Goal: Task Accomplishment & Management: Manage account settings

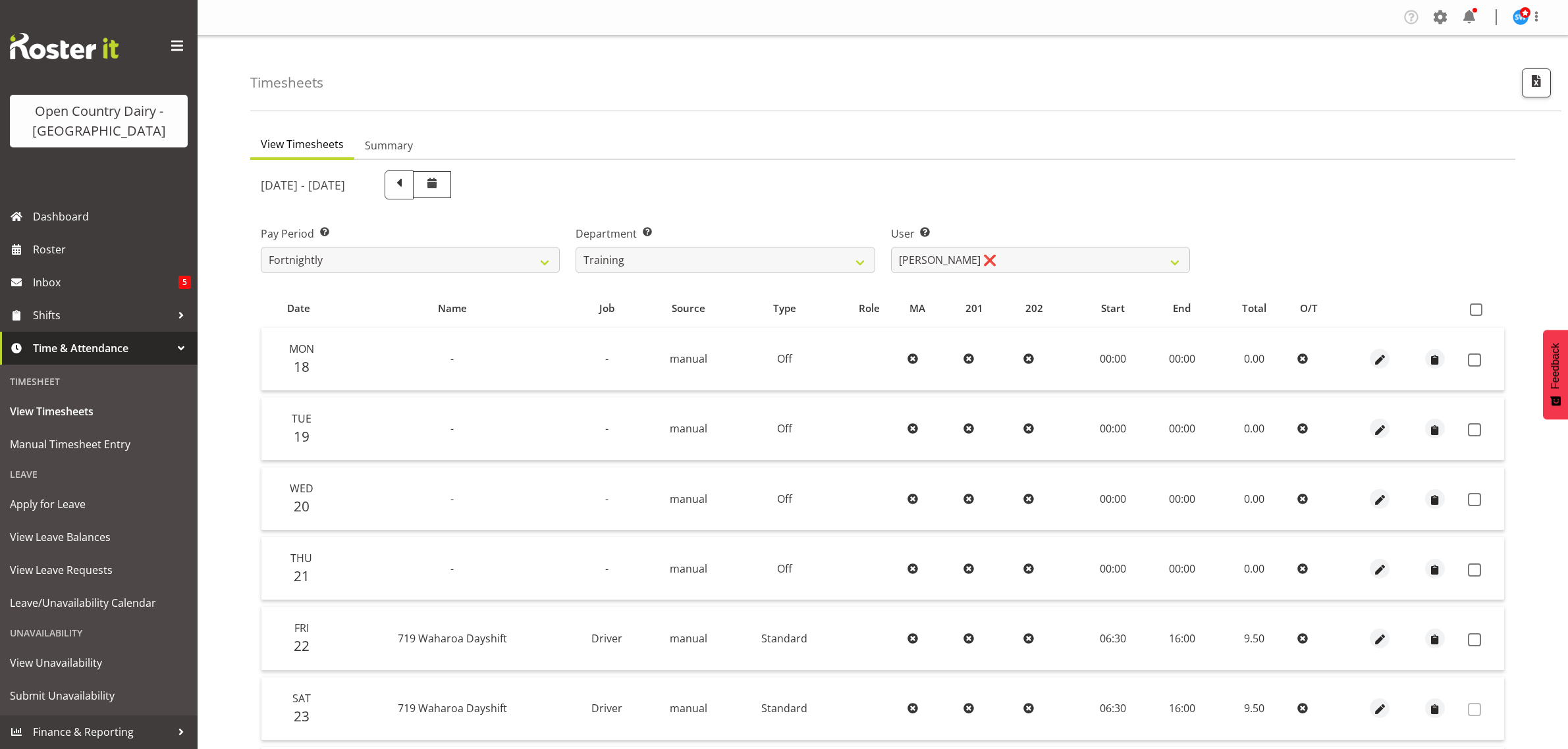
select select "763"
select select "11708"
click at [37, 245] on span "Roster" at bounding box center [111, 249] width 158 height 20
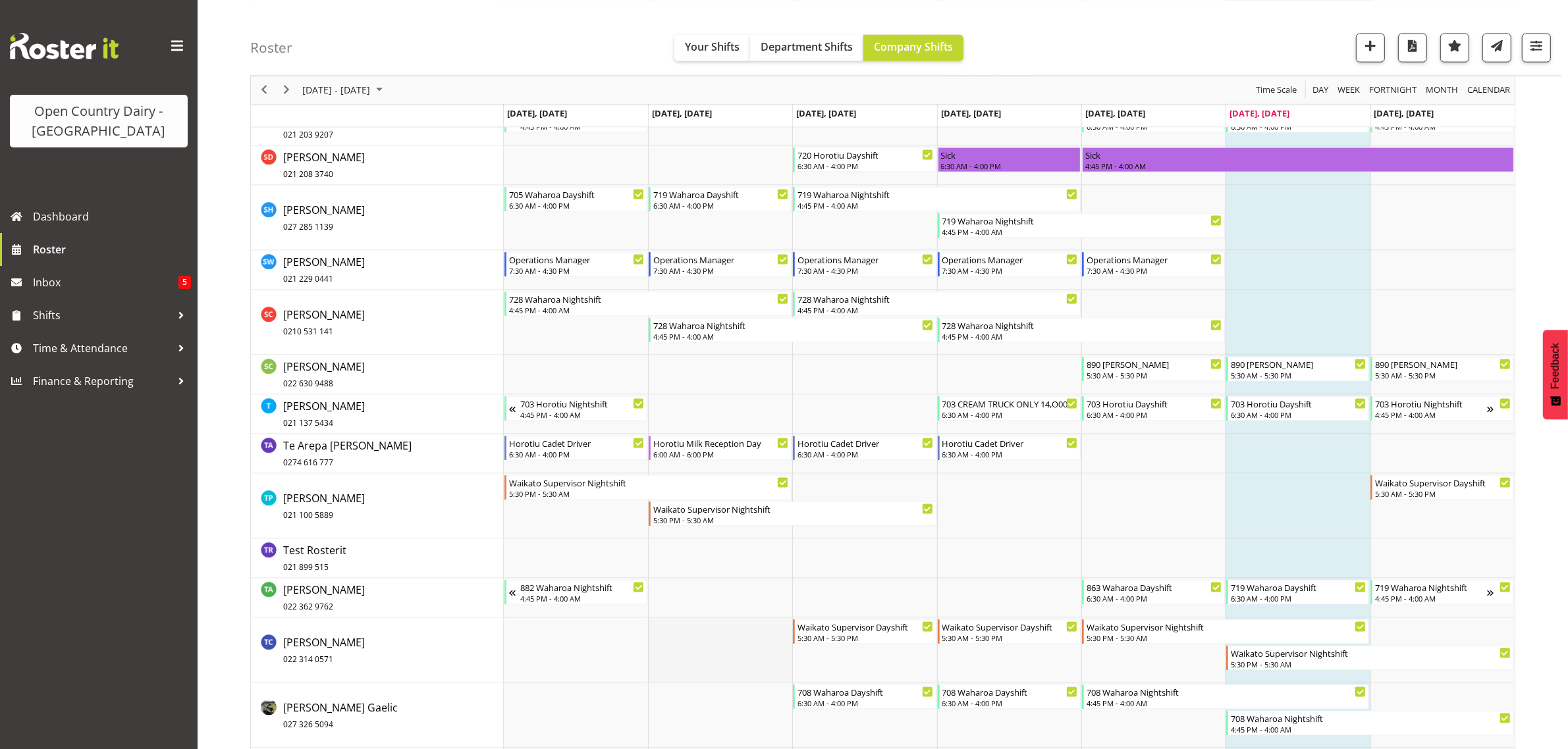
scroll to position [8810, 0]
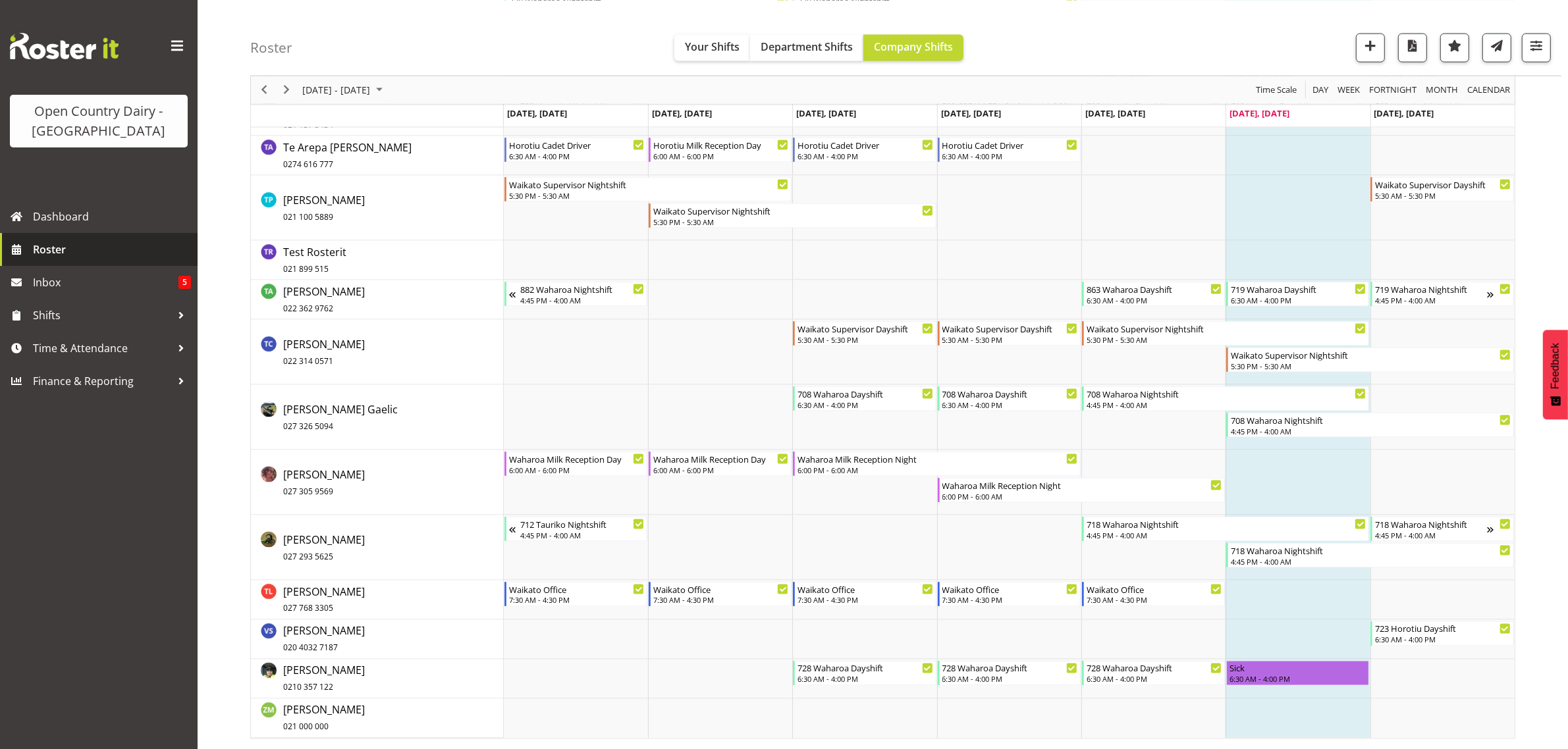
click at [45, 244] on span "Roster" at bounding box center [111, 249] width 158 height 20
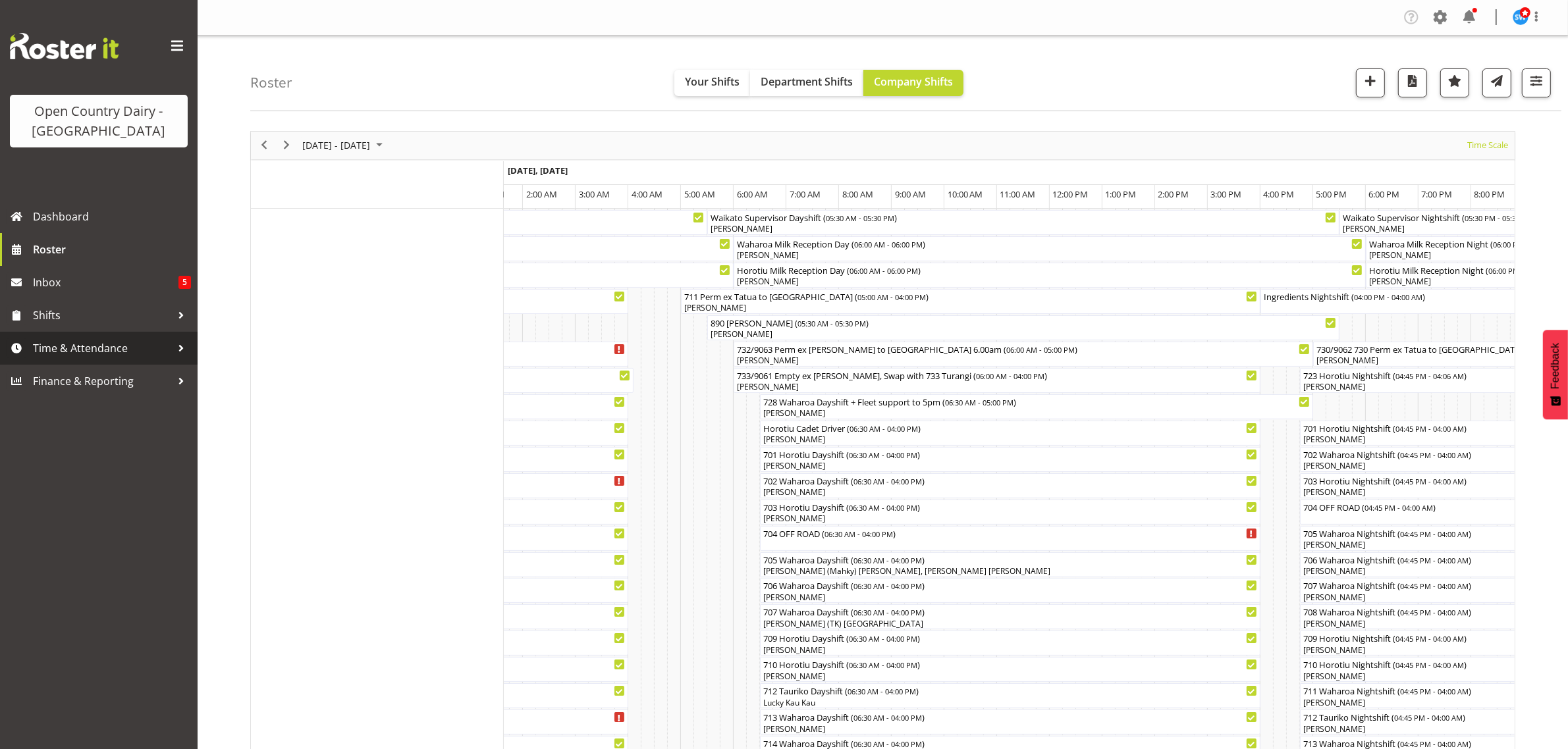
click at [89, 349] on span "Time & Attendance" at bounding box center [101, 348] width 138 height 20
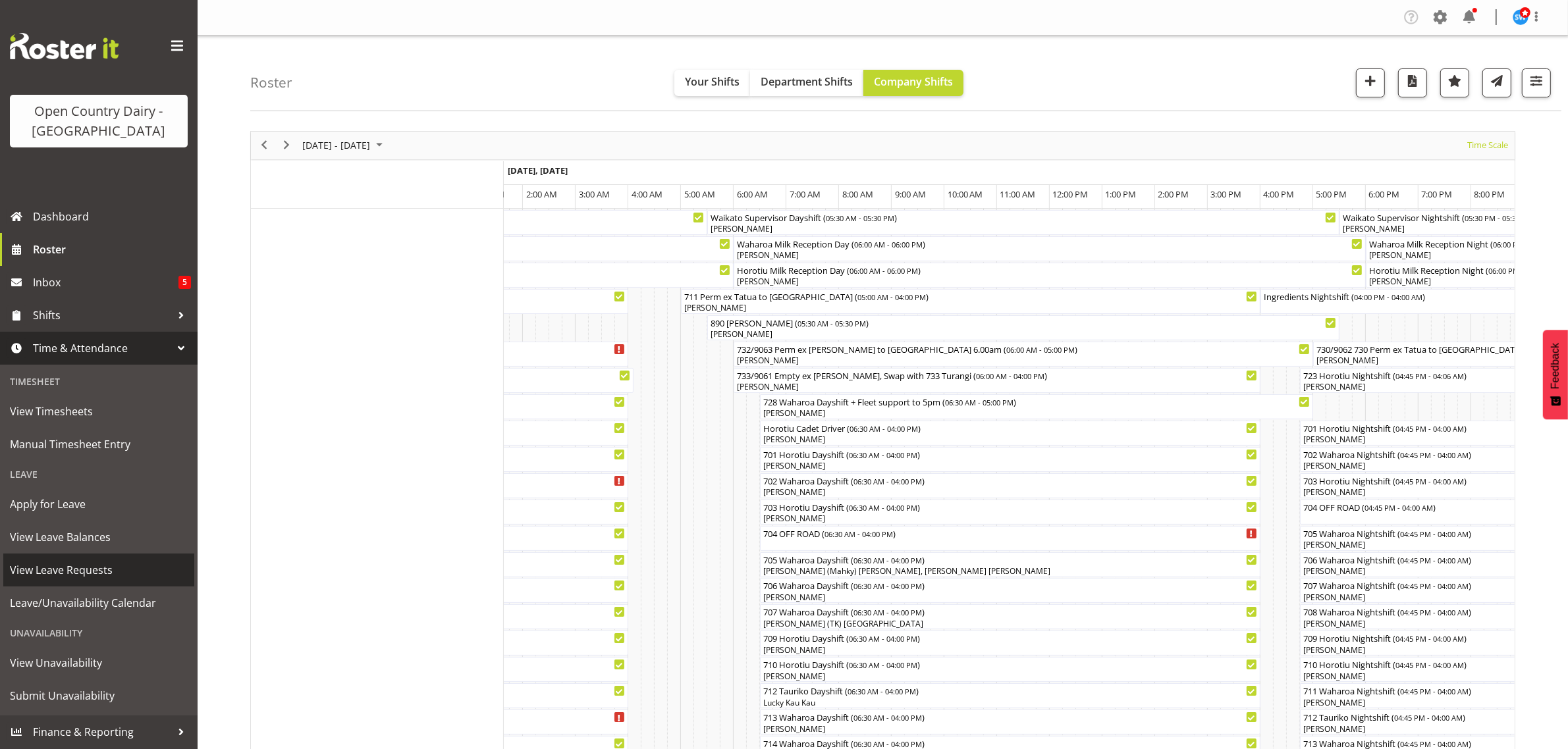
click at [75, 569] on span "View Leave Requests" at bounding box center [98, 570] width 178 height 20
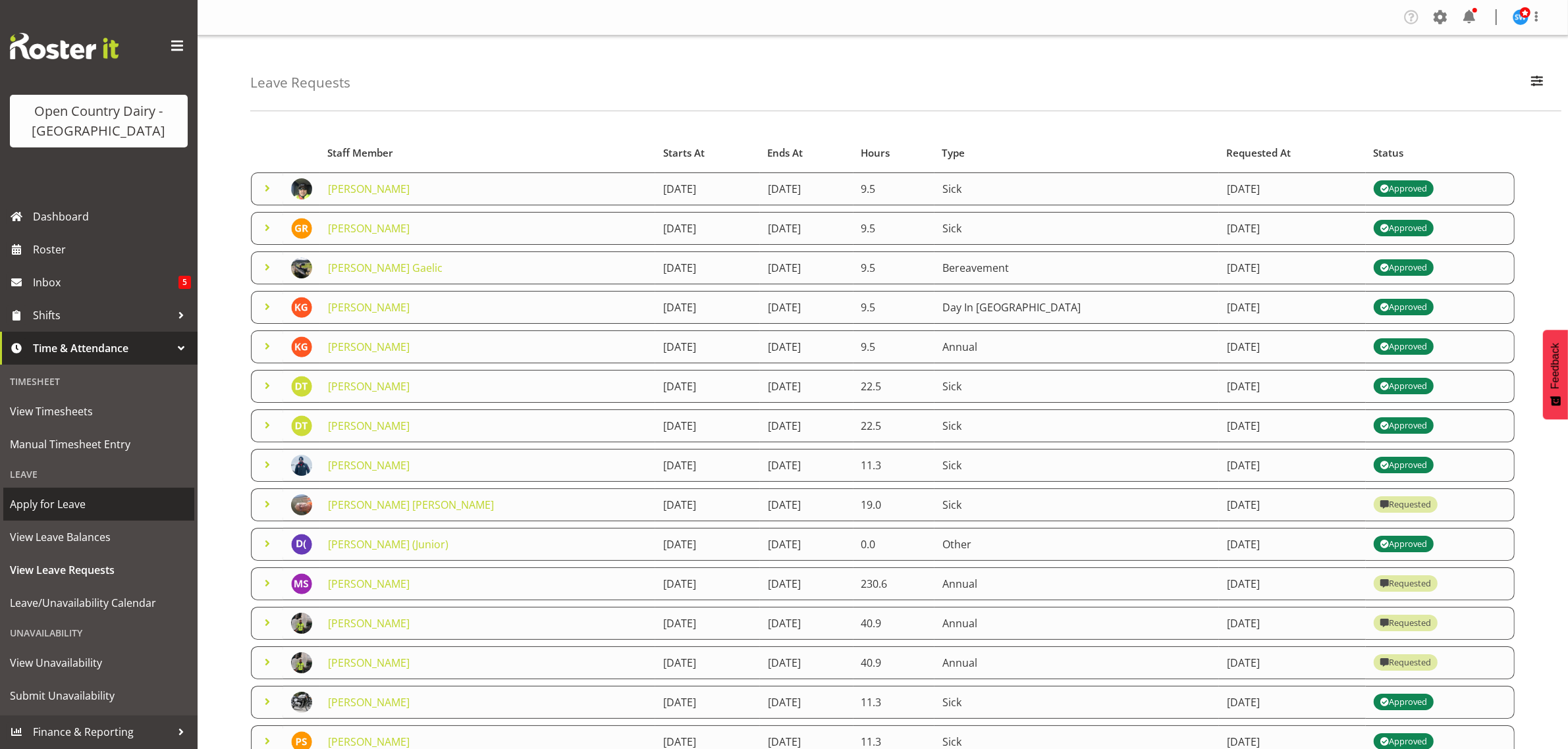
click at [44, 508] on span "Apply for Leave" at bounding box center [98, 504] width 178 height 20
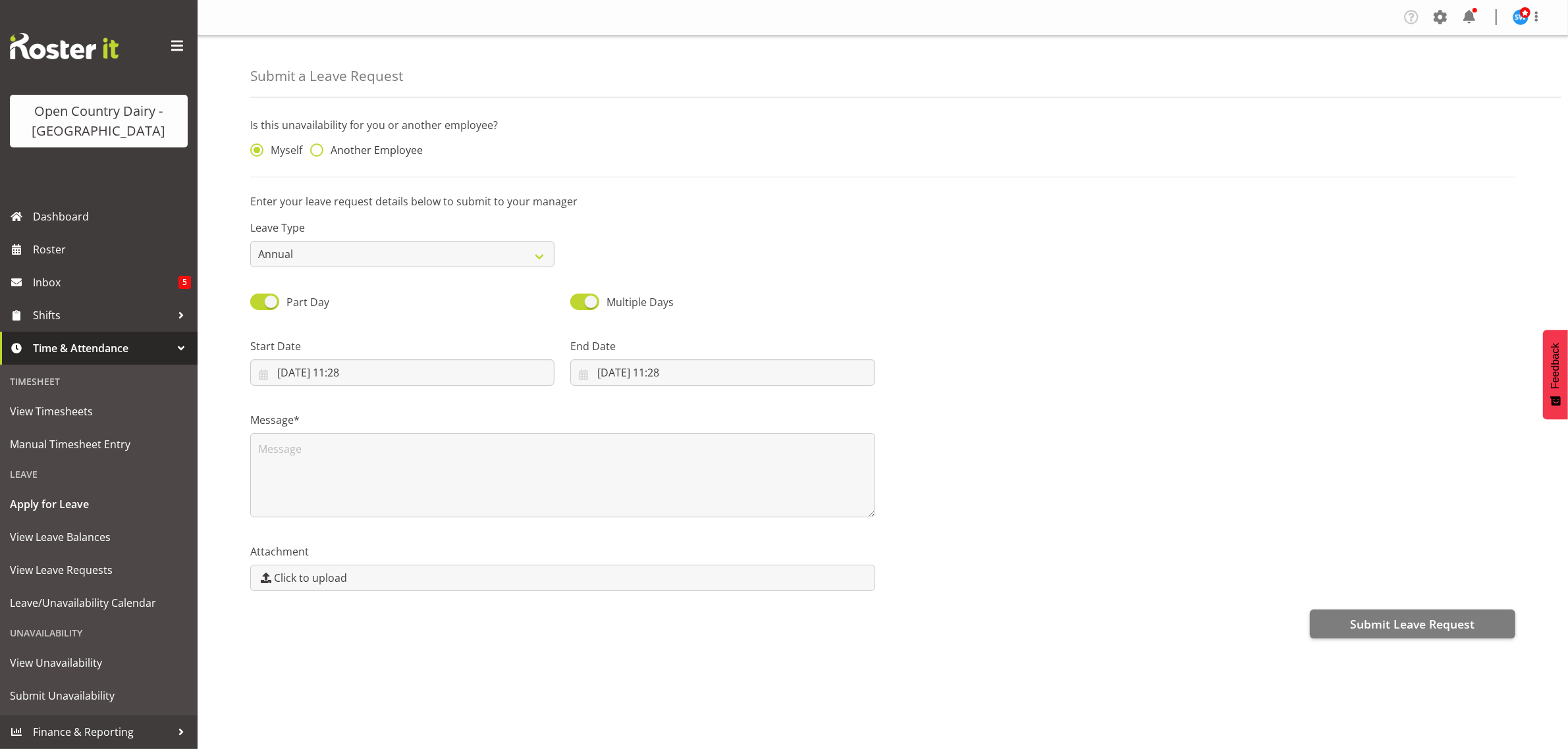
click at [316, 155] on span at bounding box center [316, 149] width 13 height 13
click at [316, 155] on input "Another Employee" at bounding box center [314, 150] width 8 height 8
radio input "true"
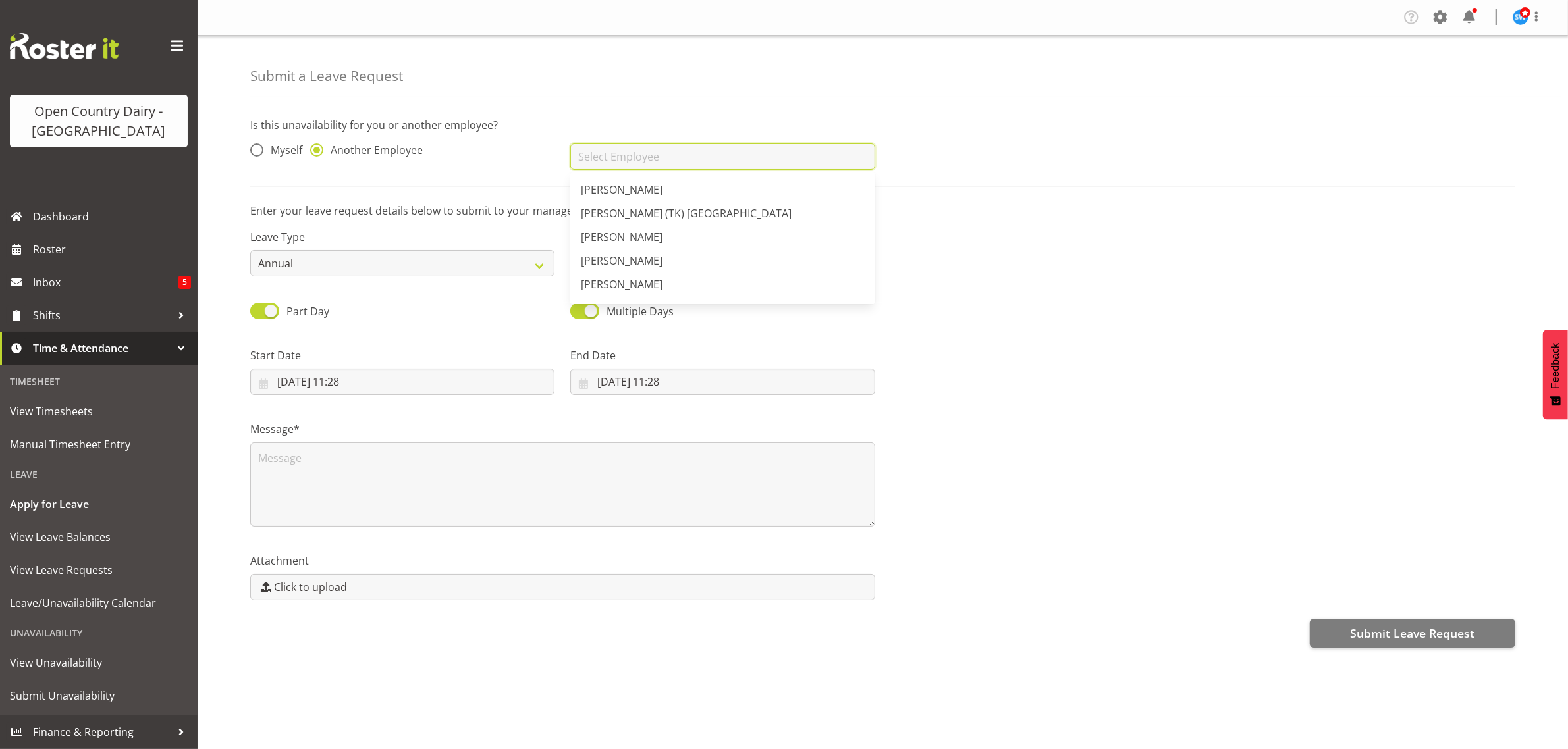
click at [607, 162] on input "text" at bounding box center [722, 156] width 304 height 27
click at [643, 183] on span "[PERSON_NAME]" at bounding box center [621, 189] width 82 height 14
type input "[PERSON_NAME]"
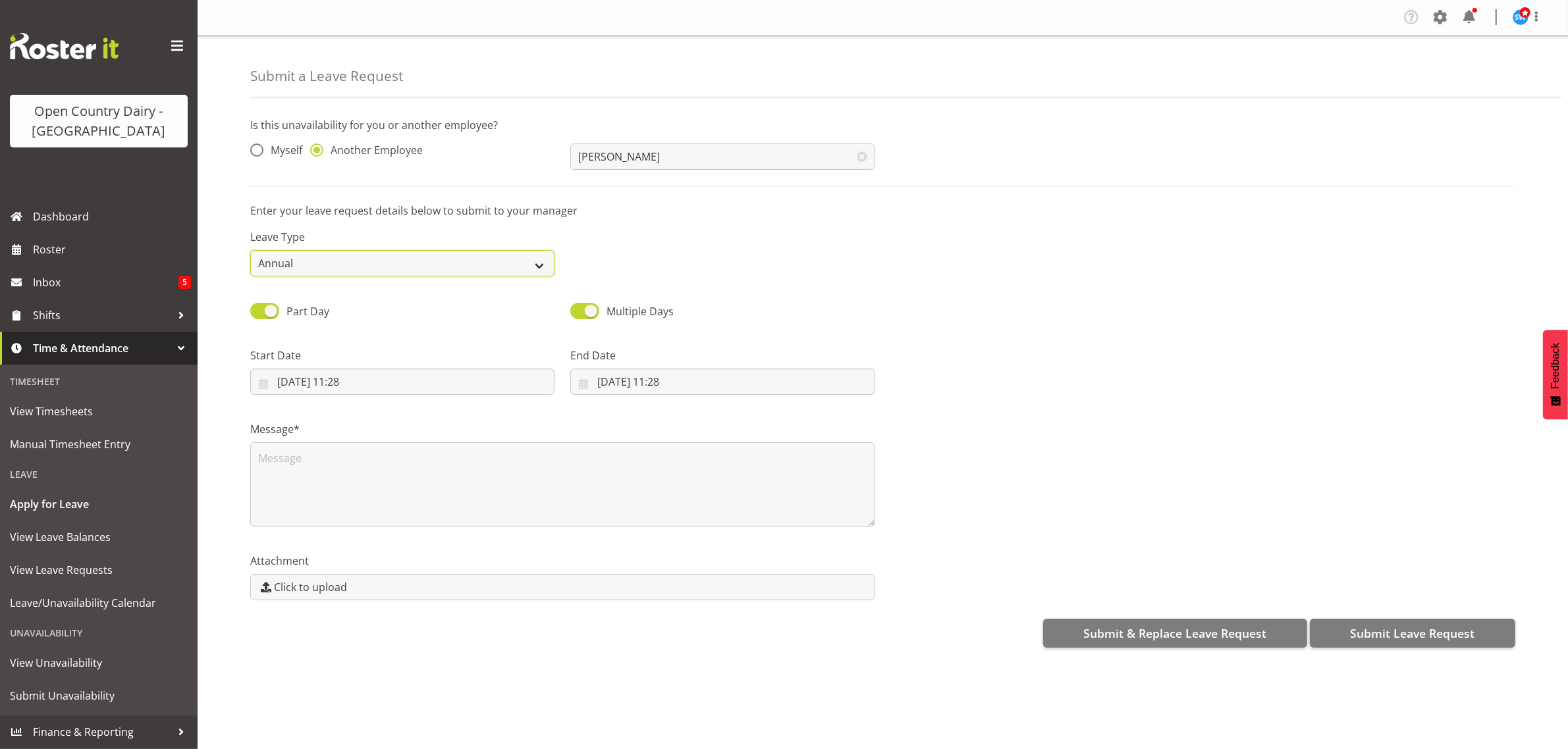
click at [535, 262] on select "Annual Sick Leave Without Pay Bereavement Domestic Violence Parental Jury Servi…" at bounding box center [402, 263] width 304 height 27
select select "Leave Without Pay"
click at [250, 250] on select "Annual Sick Leave Without Pay Bereavement Domestic Violence Parental Jury Servi…" at bounding box center [402, 263] width 304 height 27
click at [302, 379] on input "23/08/2025, 11:28" at bounding box center [402, 382] width 304 height 27
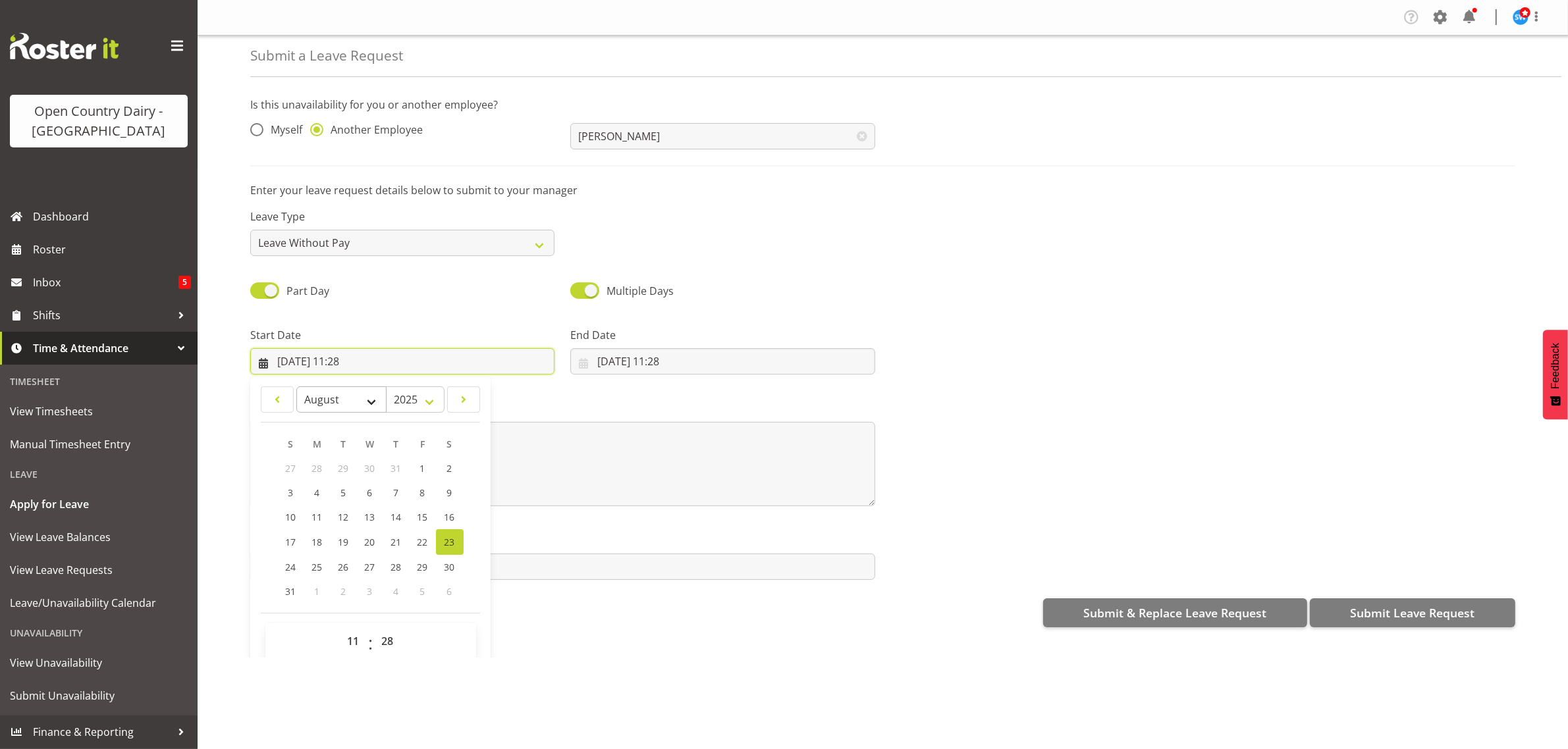
scroll to position [38, 0]
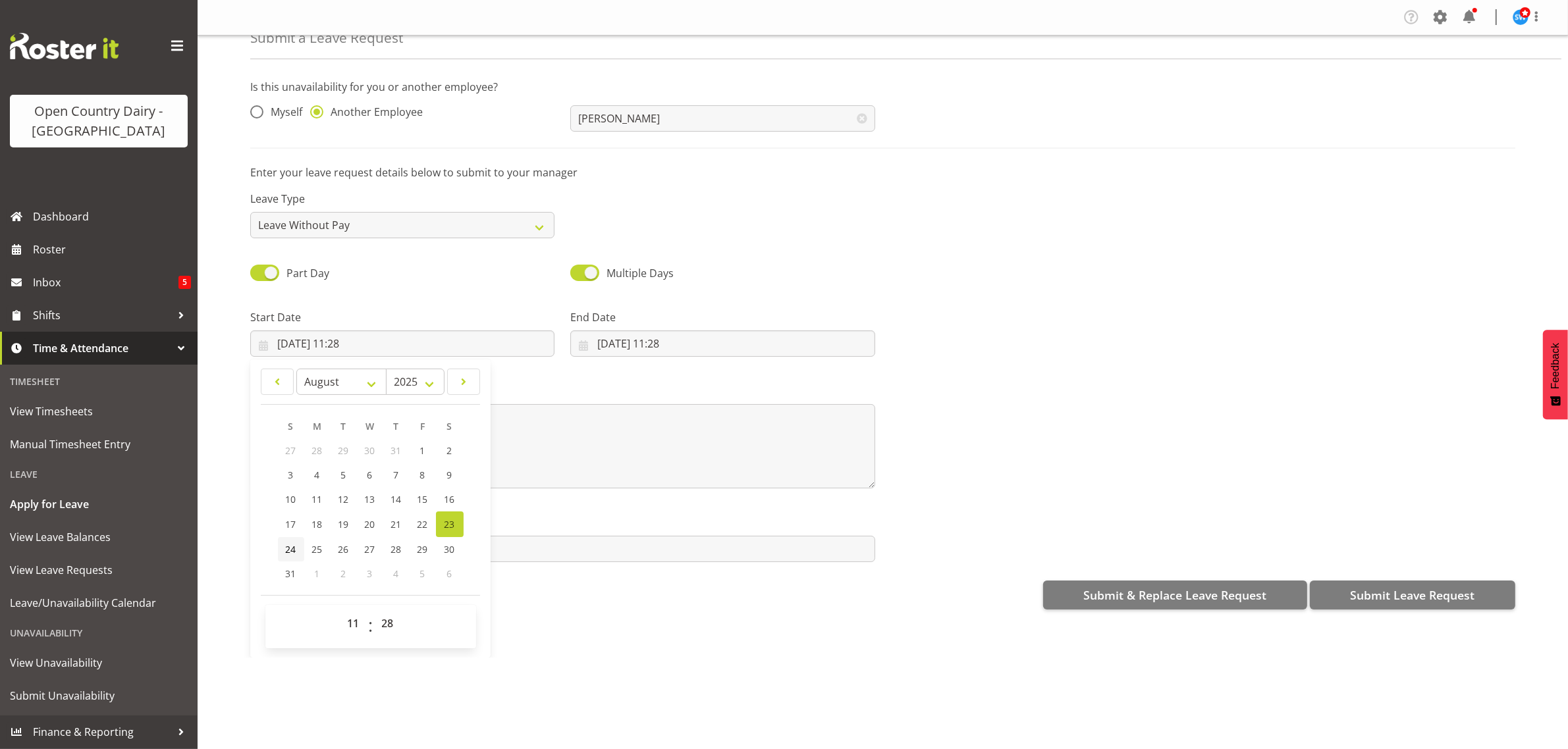
click at [287, 547] on span "24" at bounding box center [291, 549] width 11 height 12
type input "24/08/2025, 11:28"
click at [352, 620] on select "00 01 02 03 04 05 06 07 08 09 10 11 12 13 14 15 16 17 18 19 20 21 22 23" at bounding box center [355, 623] width 30 height 27
select select "6"
click at [341, 611] on select "00 01 02 03 04 05 06 07 08 09 10 11 12 13 14 15 16 17 18 19 20 21 22 23" at bounding box center [355, 623] width 30 height 27
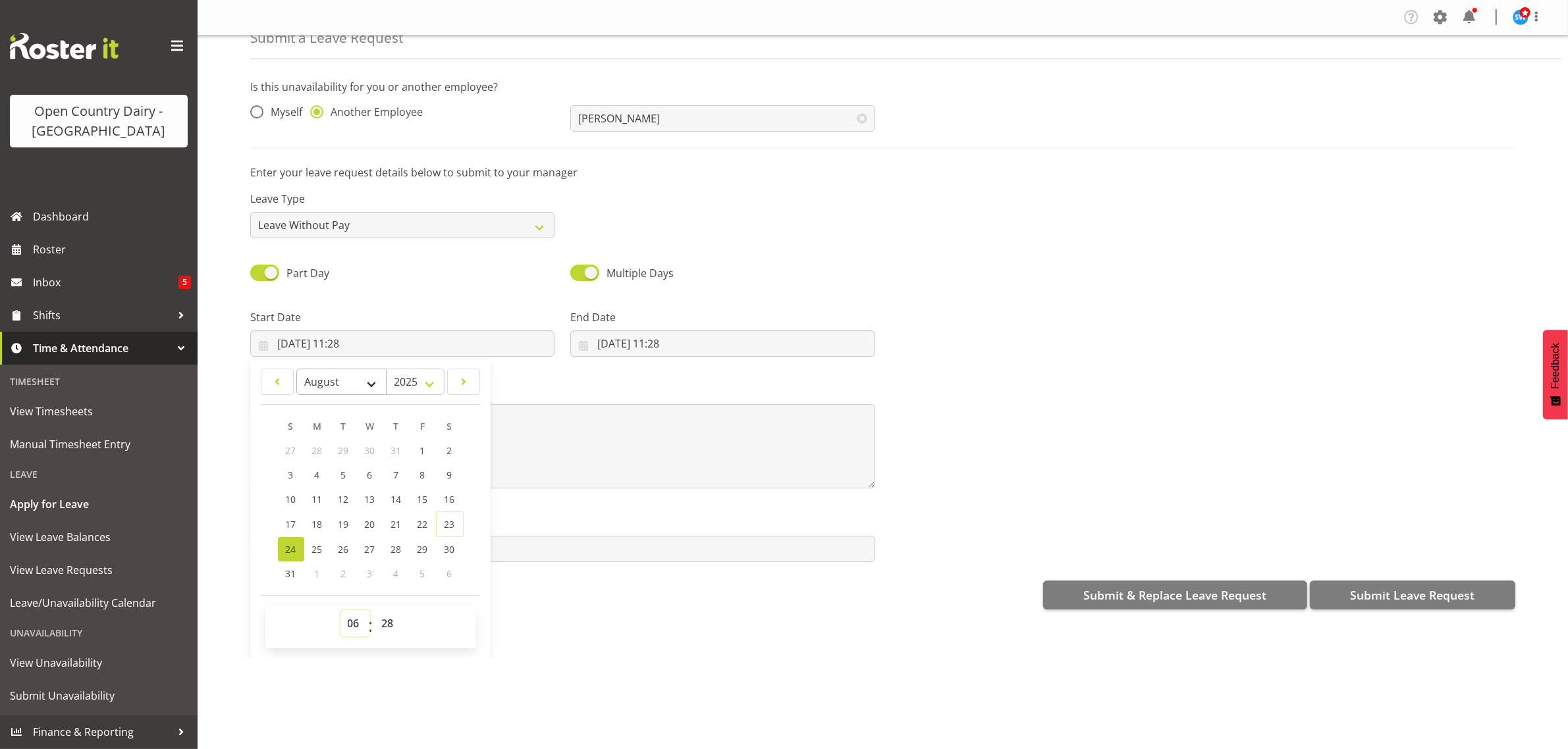
type input "24/08/2025, 06:28"
click at [390, 626] on select "00 01 02 03 04 05 06 07 08 09 10 11 12 13 14 15 16 17 18 19 20 21 22 23 24 25 2…" at bounding box center [390, 623] width 30 height 27
select select "30"
click at [375, 611] on select "00 01 02 03 04 05 06 07 08 09 10 11 12 13 14 15 16 17 18 19 20 21 22 23 24 25 2…" at bounding box center [390, 623] width 30 height 27
type input "24/08/2025, 06:30"
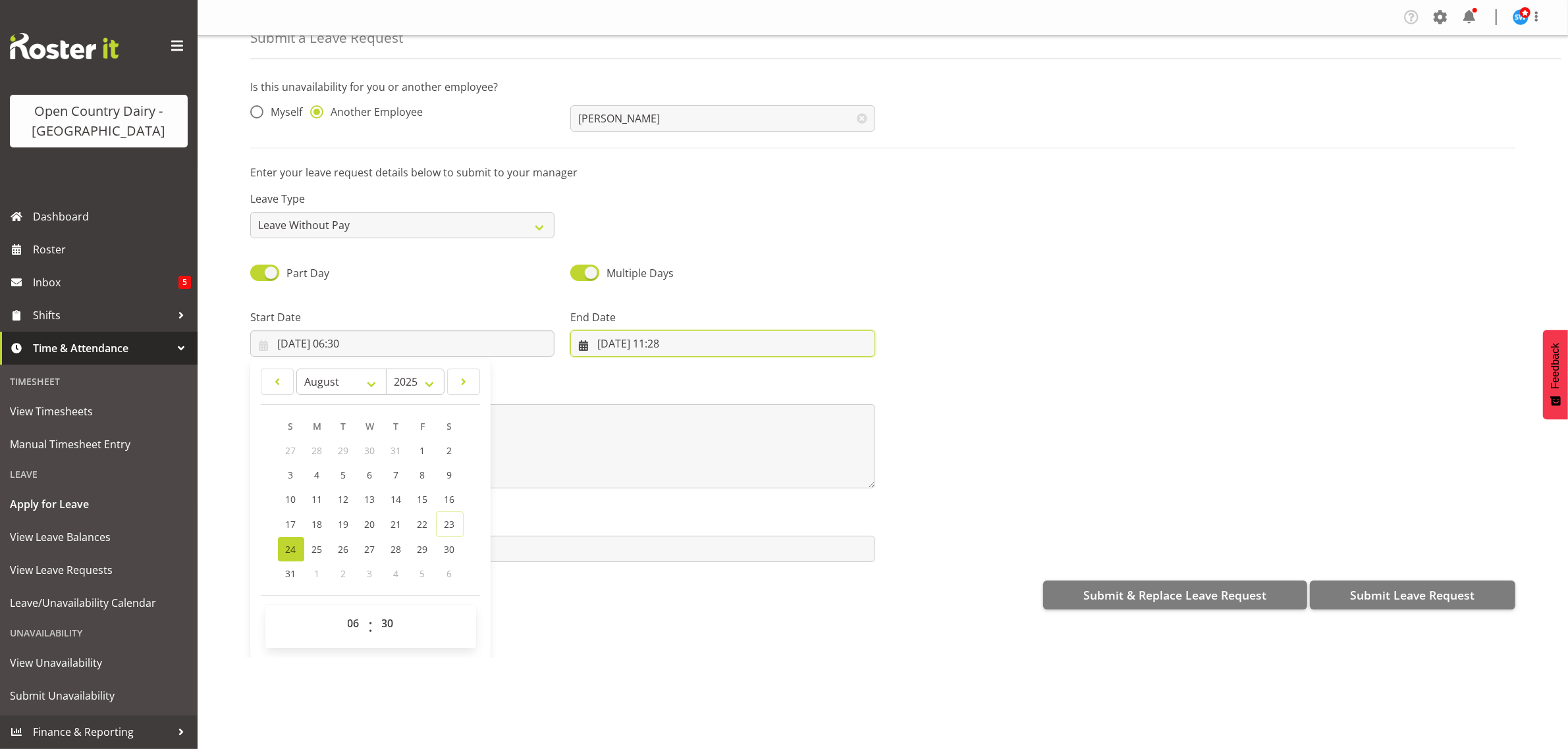
click at [609, 339] on input "23/08/2025, 11:28" at bounding box center [722, 344] width 304 height 27
click at [685, 541] on link "27" at bounding box center [690, 549] width 27 height 24
type input "27/08/2025, 11:28"
click at [672, 626] on select "00 01 02 03 04 05 06 07 08 09 10 11 12 13 14 15 16 17 18 19 20 21 22 23" at bounding box center [675, 623] width 30 height 27
select select "4"
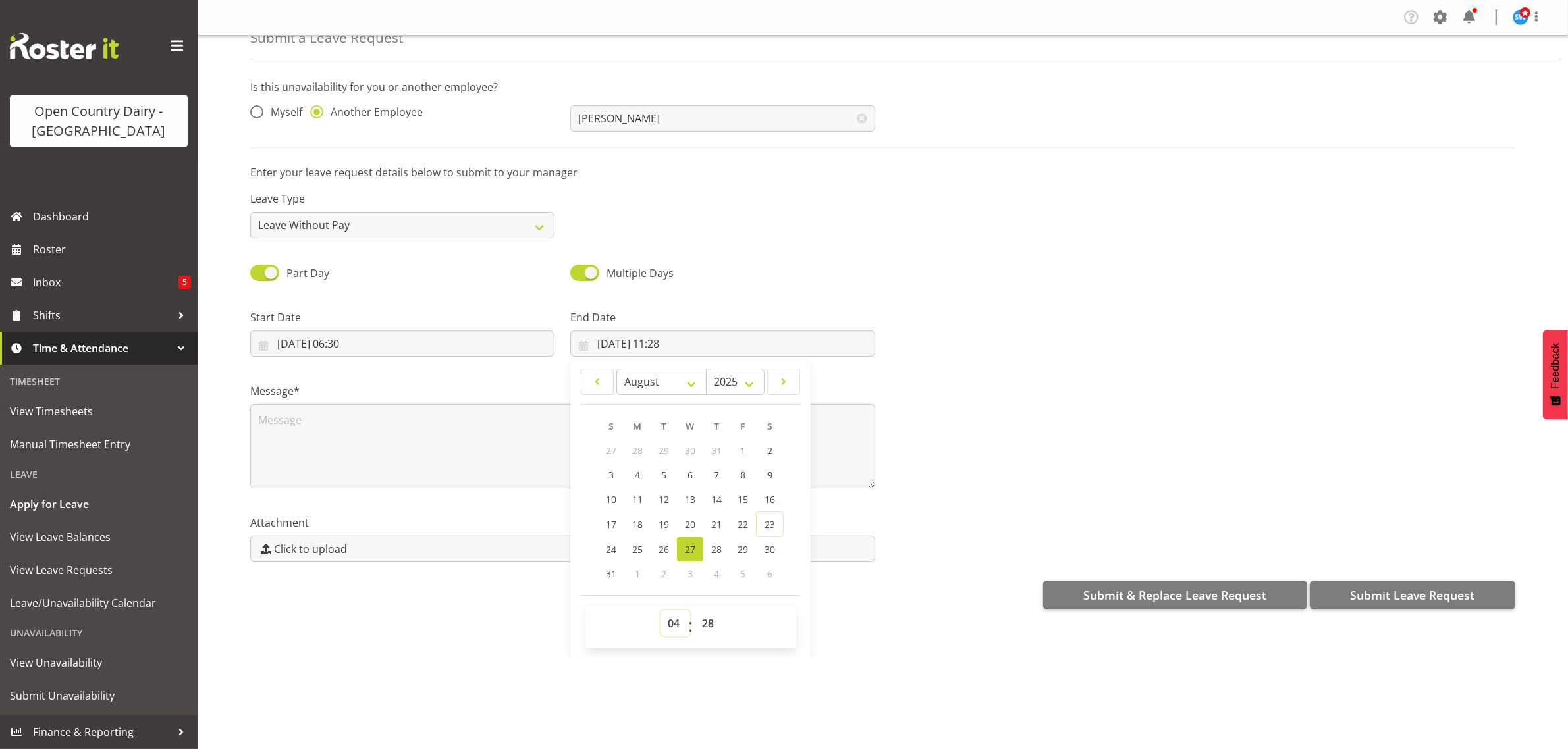
click at [660, 611] on select "00 01 02 03 04 05 06 07 08 09 10 11 12 13 14 15 16 17 18 19 20 21 22 23" at bounding box center [675, 623] width 30 height 27
type input "27/08/2025, 04:28"
click at [703, 622] on select "00 01 02 03 04 05 06 07 08 09 10 11 12 13 14 15 16 17 18 19 20 21 22 23 24 25 2…" at bounding box center [709, 623] width 30 height 27
select select "0"
click at [694, 611] on select "00 01 02 03 04 05 06 07 08 09 10 11 12 13 14 15 16 17 18 19 20 21 22 23 24 25 2…" at bounding box center [709, 623] width 30 height 27
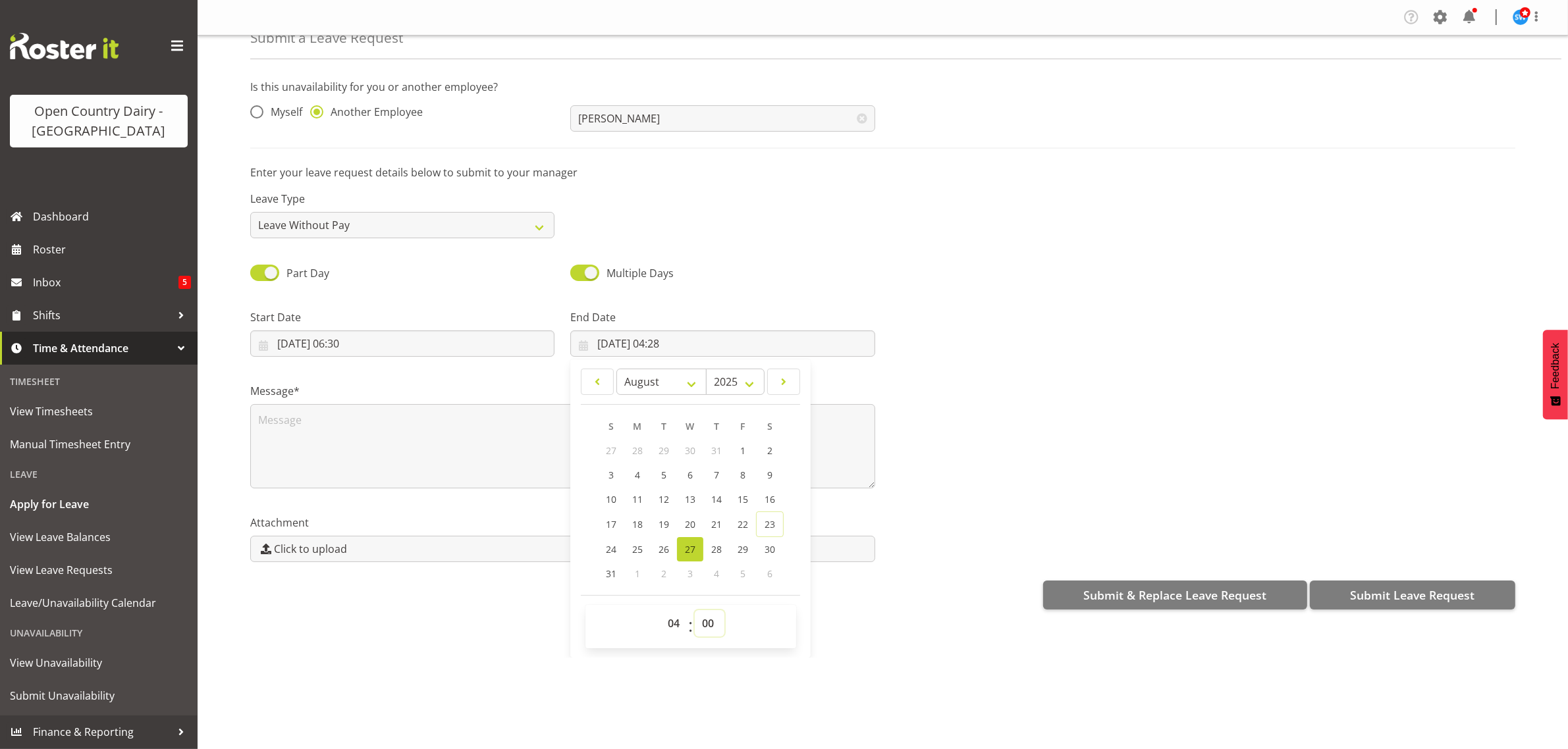
type input "27/08/2025, 04:00"
click at [349, 441] on textarea at bounding box center [563, 446] width 625 height 85
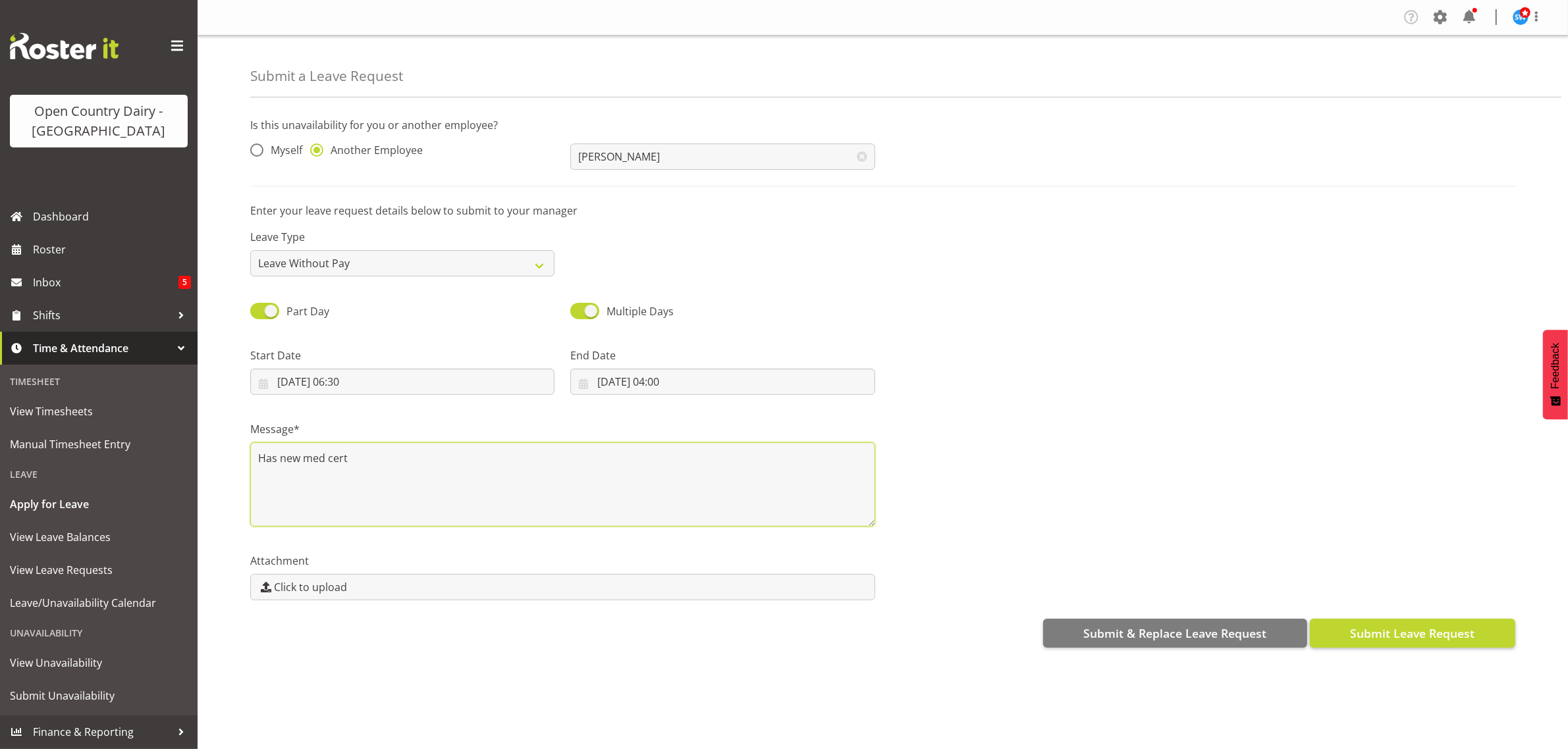
type textarea "Has new med cert"
click at [1371, 627] on span "Submit Leave Request" at bounding box center [1412, 633] width 124 height 17
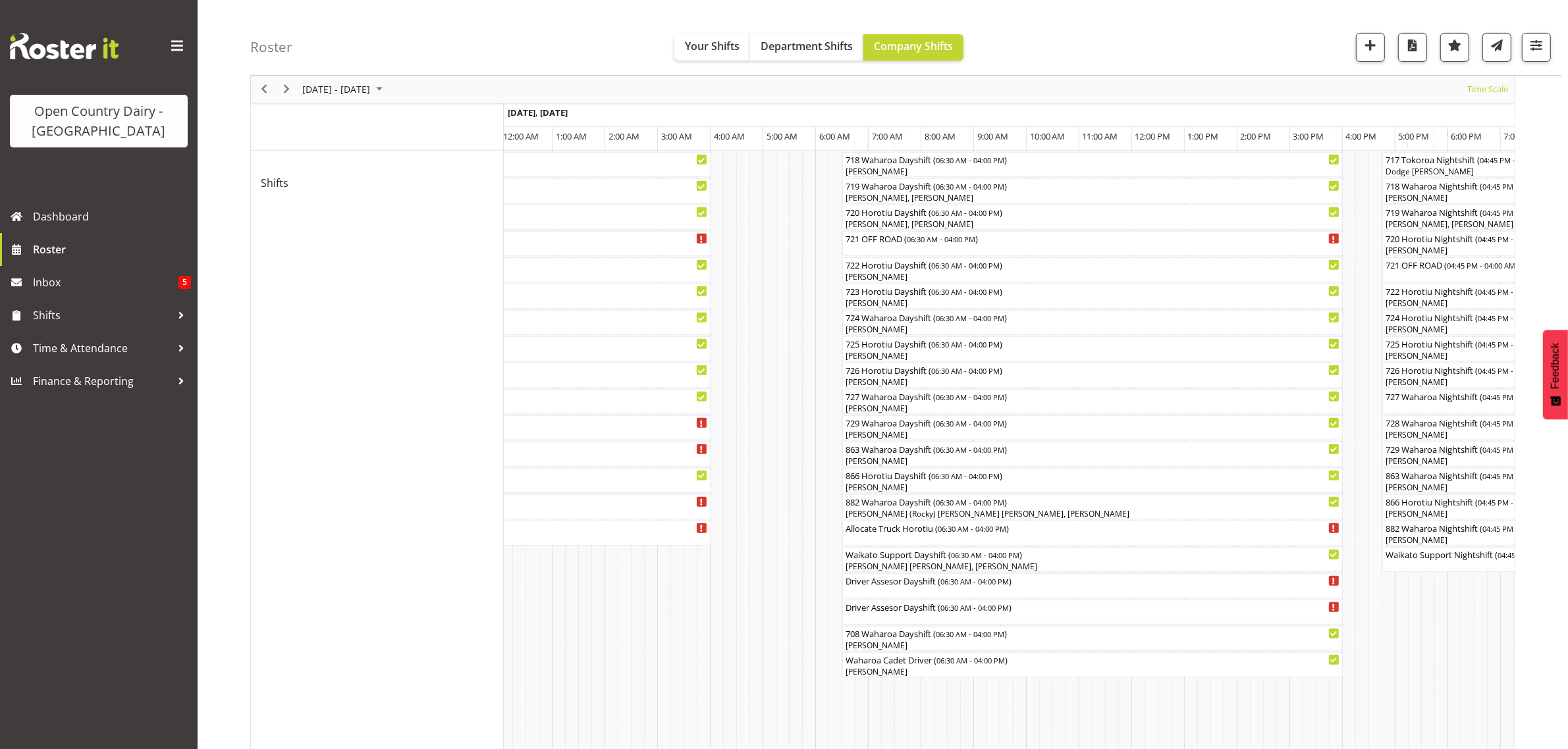
scroll to position [689, 0]
click at [1540, 43] on span "button" at bounding box center [1536, 45] width 17 height 17
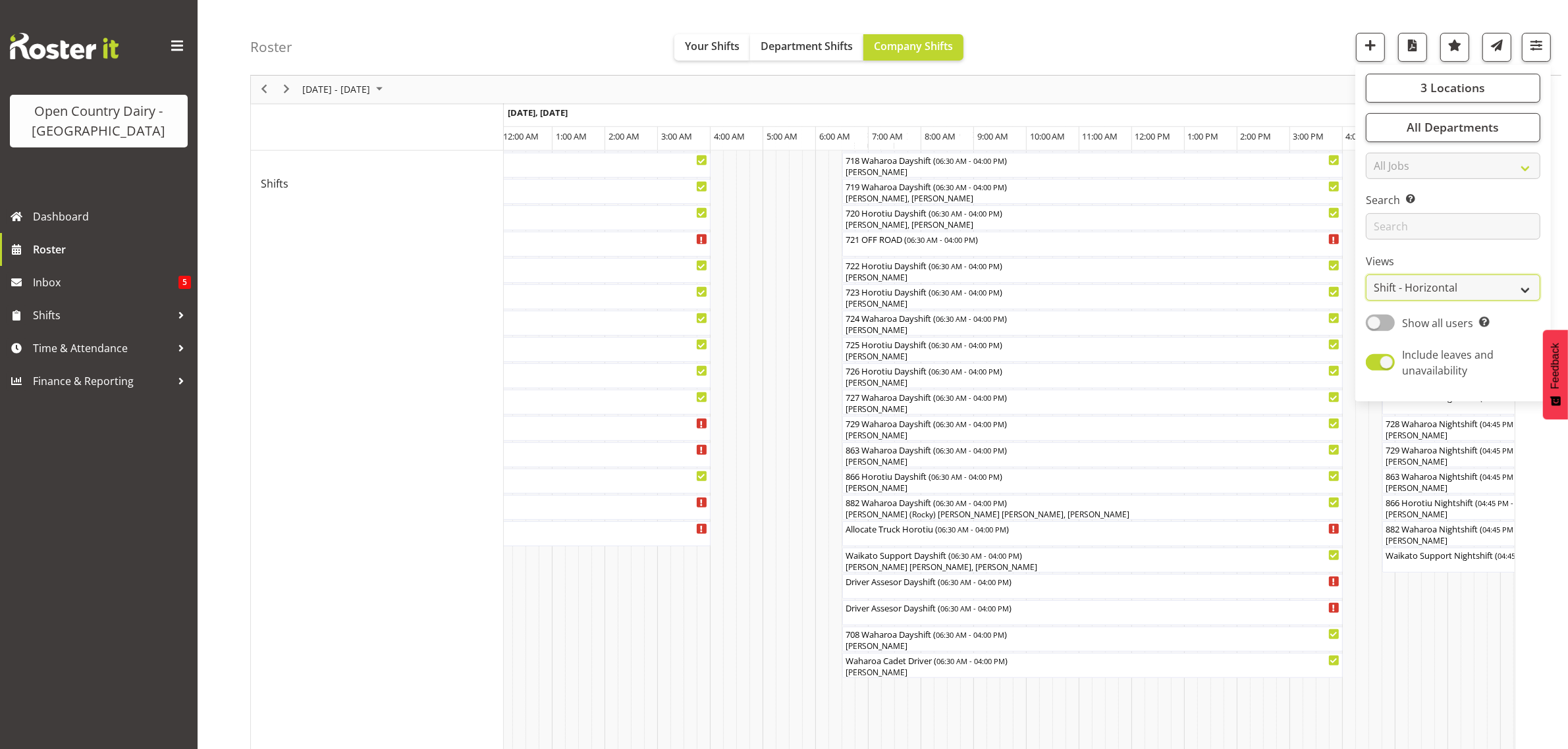
click at [1441, 284] on select "Staff Role Shift - Horizontal Shift - Vertical Staff - Location" at bounding box center [1453, 288] width 175 height 27
select select "staff"
click at [1366, 302] on select "Staff Role Shift - Horizontal Shift - Vertical Staff - Location" at bounding box center [1453, 288] width 175 height 27
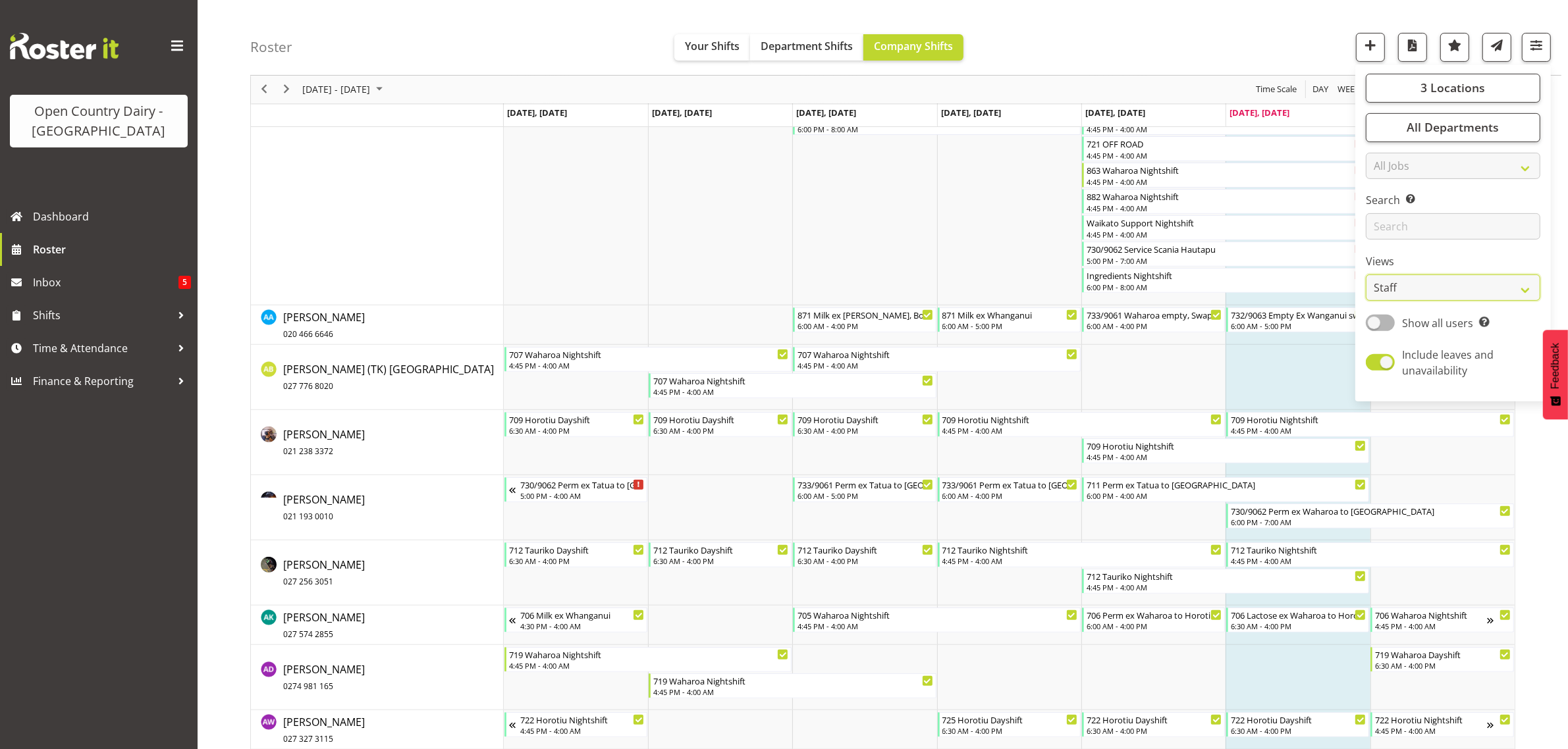
scroll to position [3263, 0]
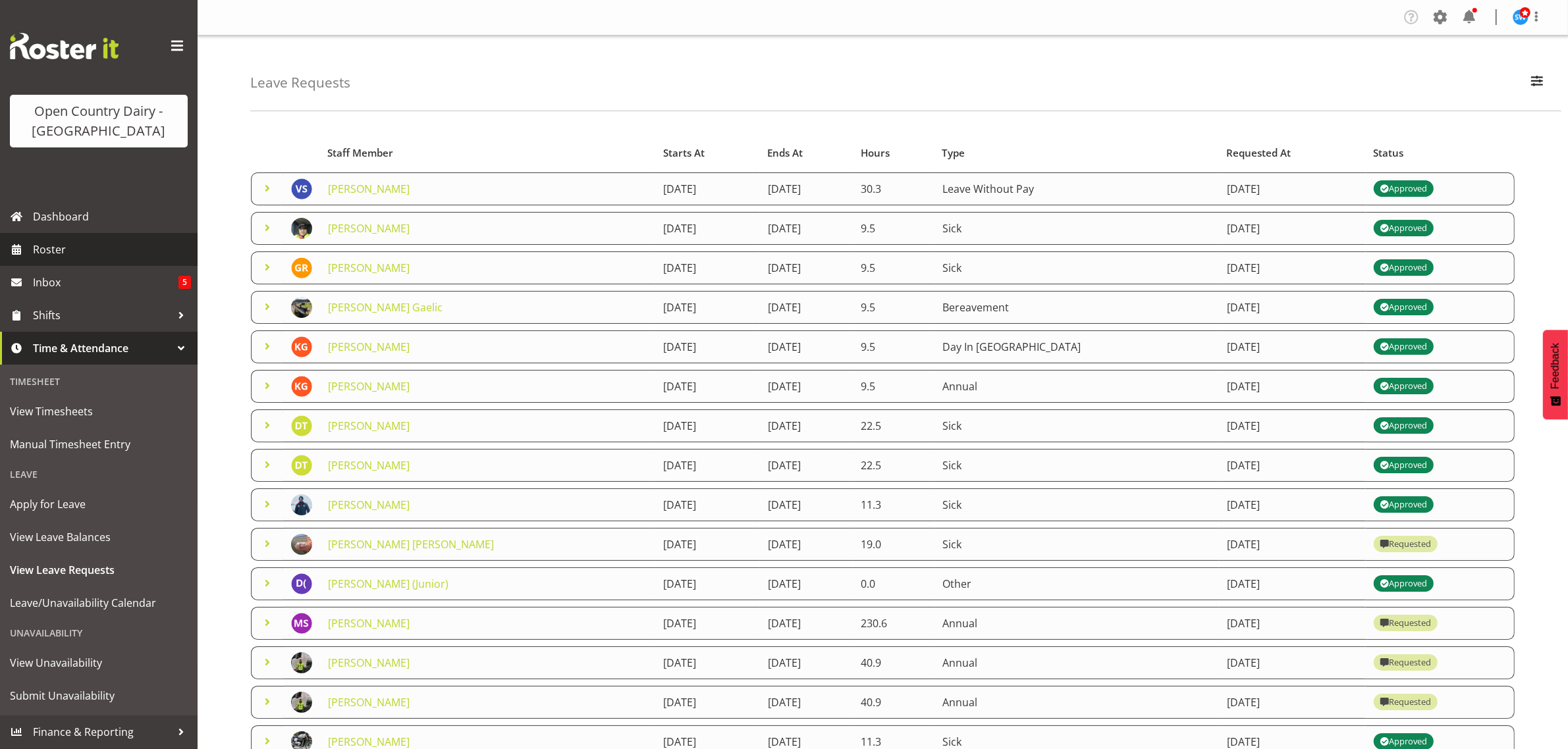
click at [48, 251] on span "Roster" at bounding box center [111, 249] width 158 height 20
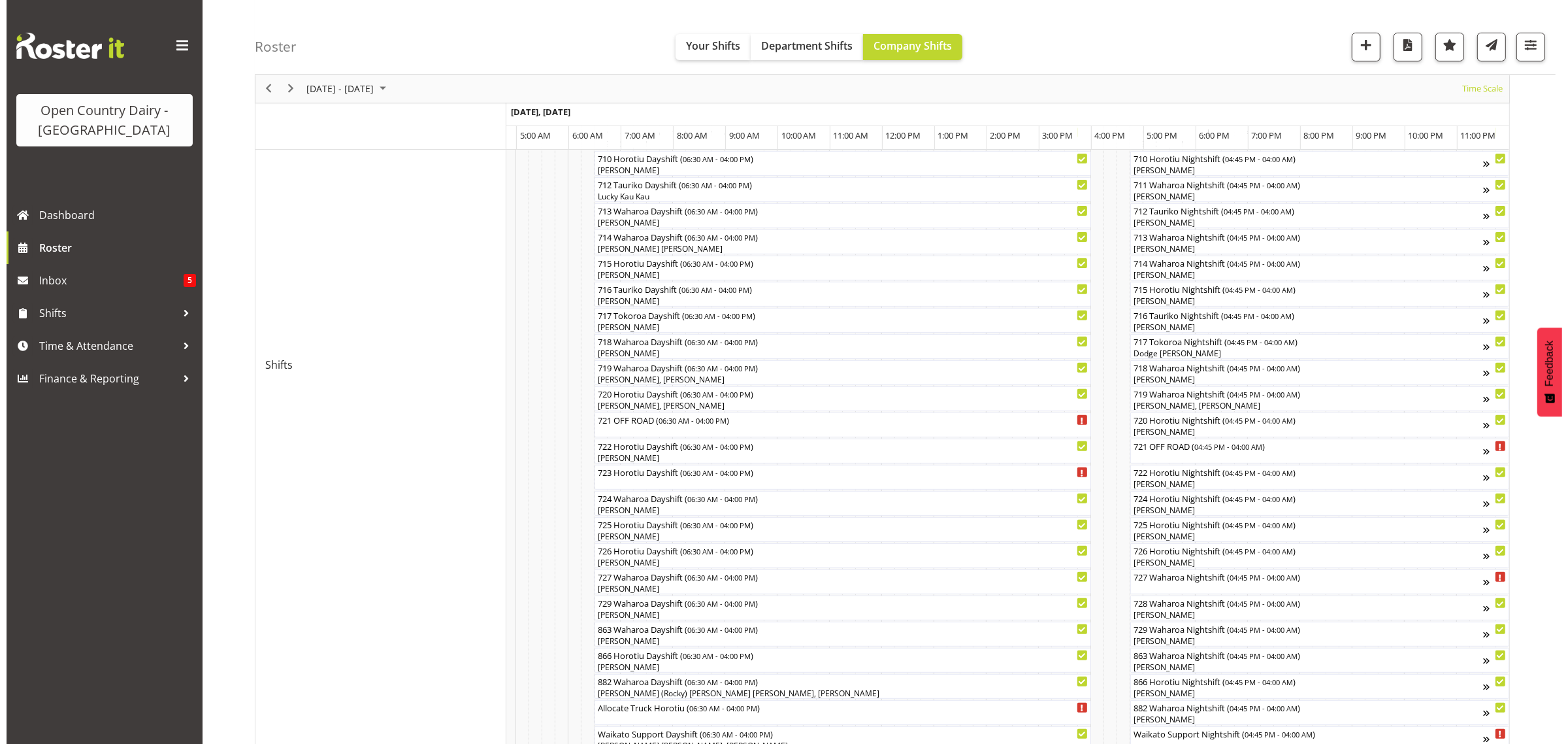
scroll to position [521, 0]
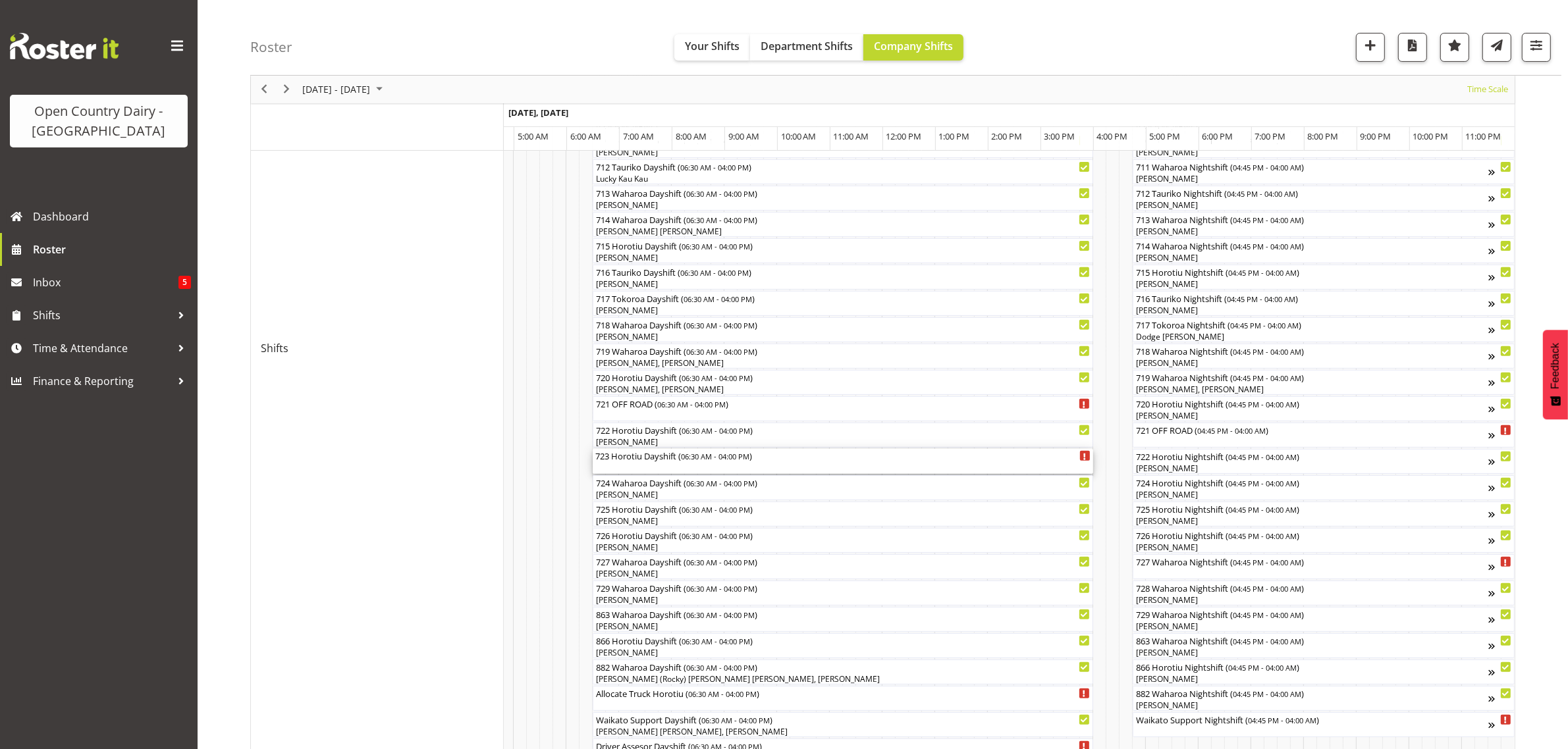
click at [640, 463] on div "723 Horotiu Dayshift ( 06:30 AM - 04:00 PM )" at bounding box center [843, 461] width 495 height 25
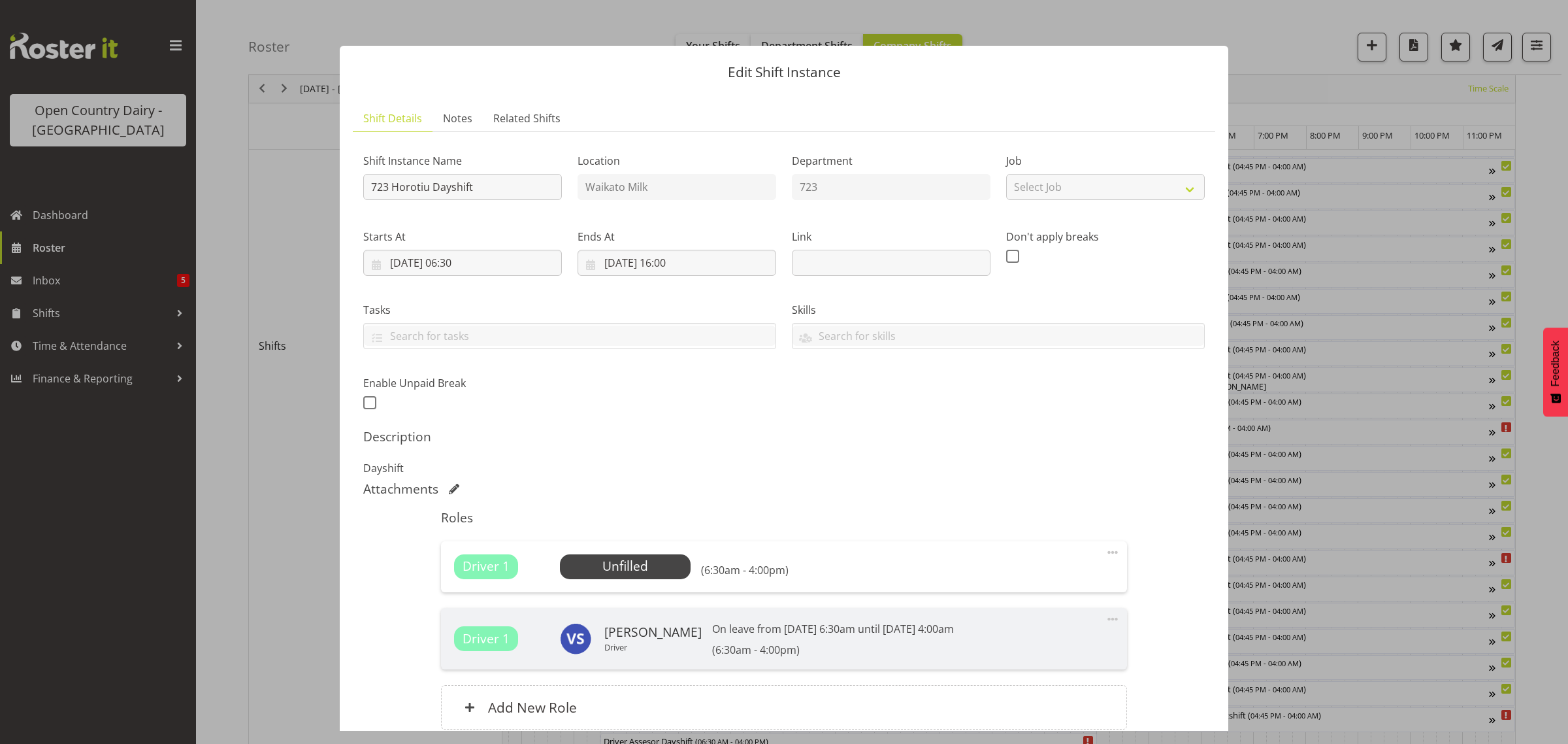
scroll to position [0, 7770]
click at [487, 187] on input "723 Horotiu Dayshift" at bounding box center [462, 187] width 199 height 26
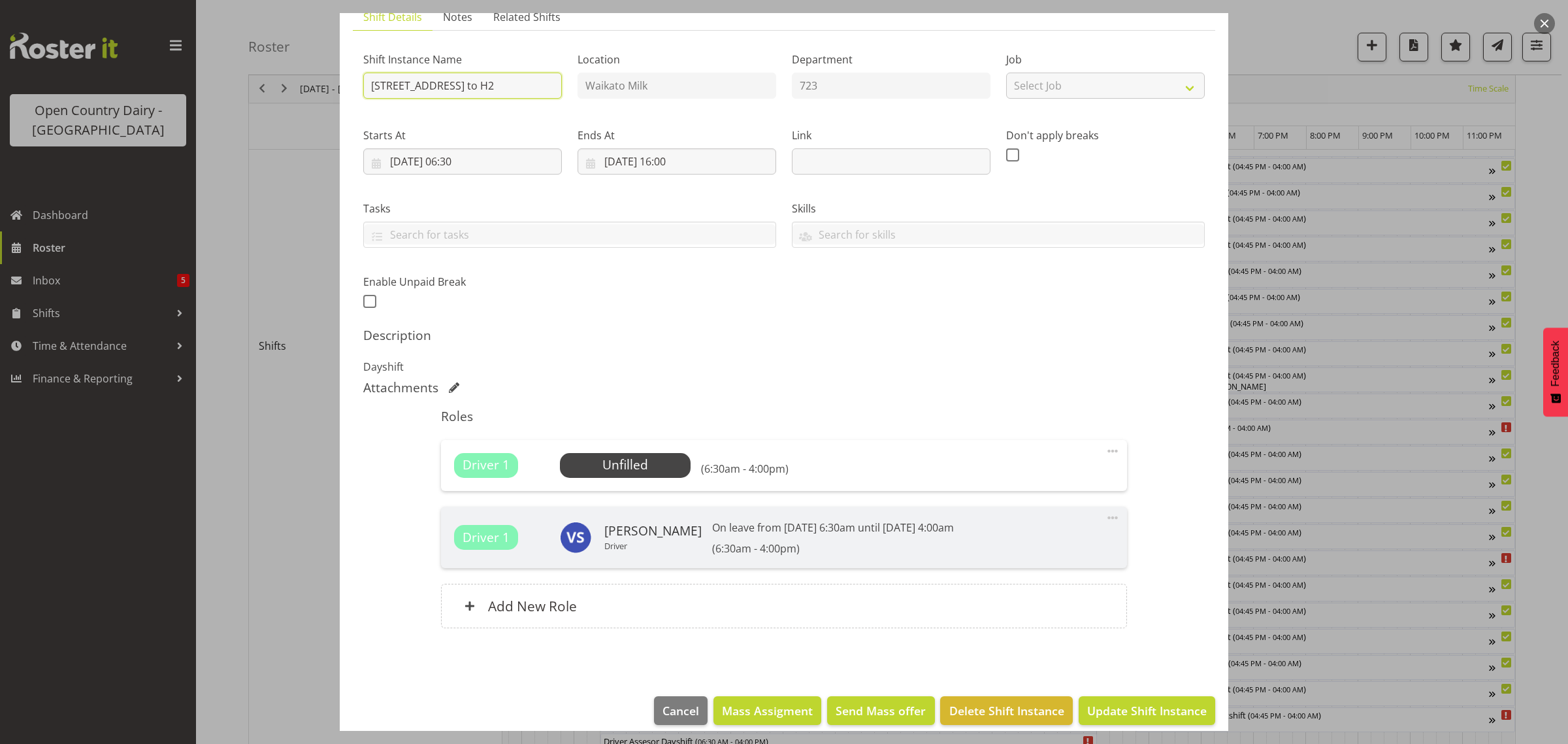
scroll to position [115, 0]
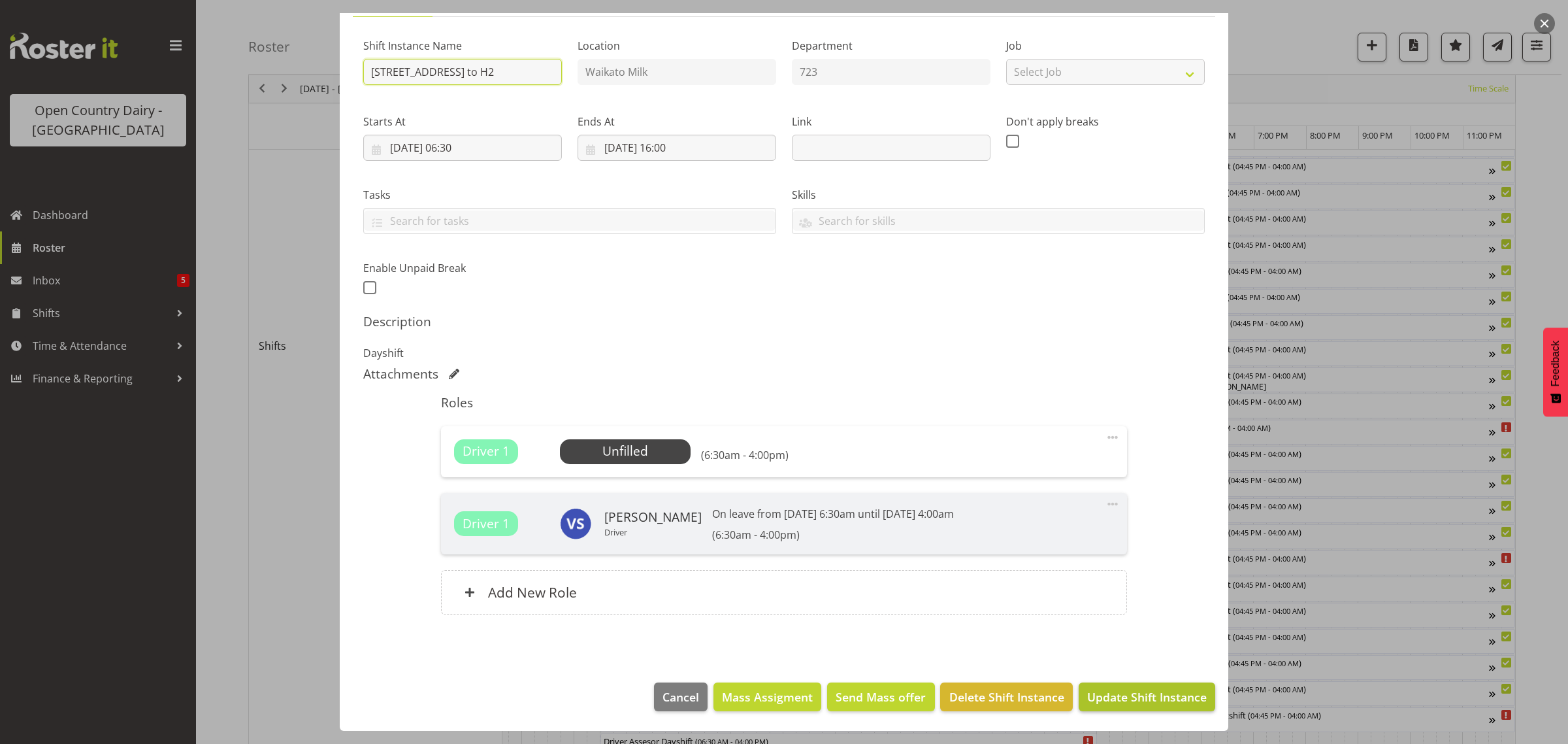
type input "[STREET_ADDRESS] to H2"
click at [1119, 699] on span "Update Shift Instance" at bounding box center [1147, 697] width 120 height 17
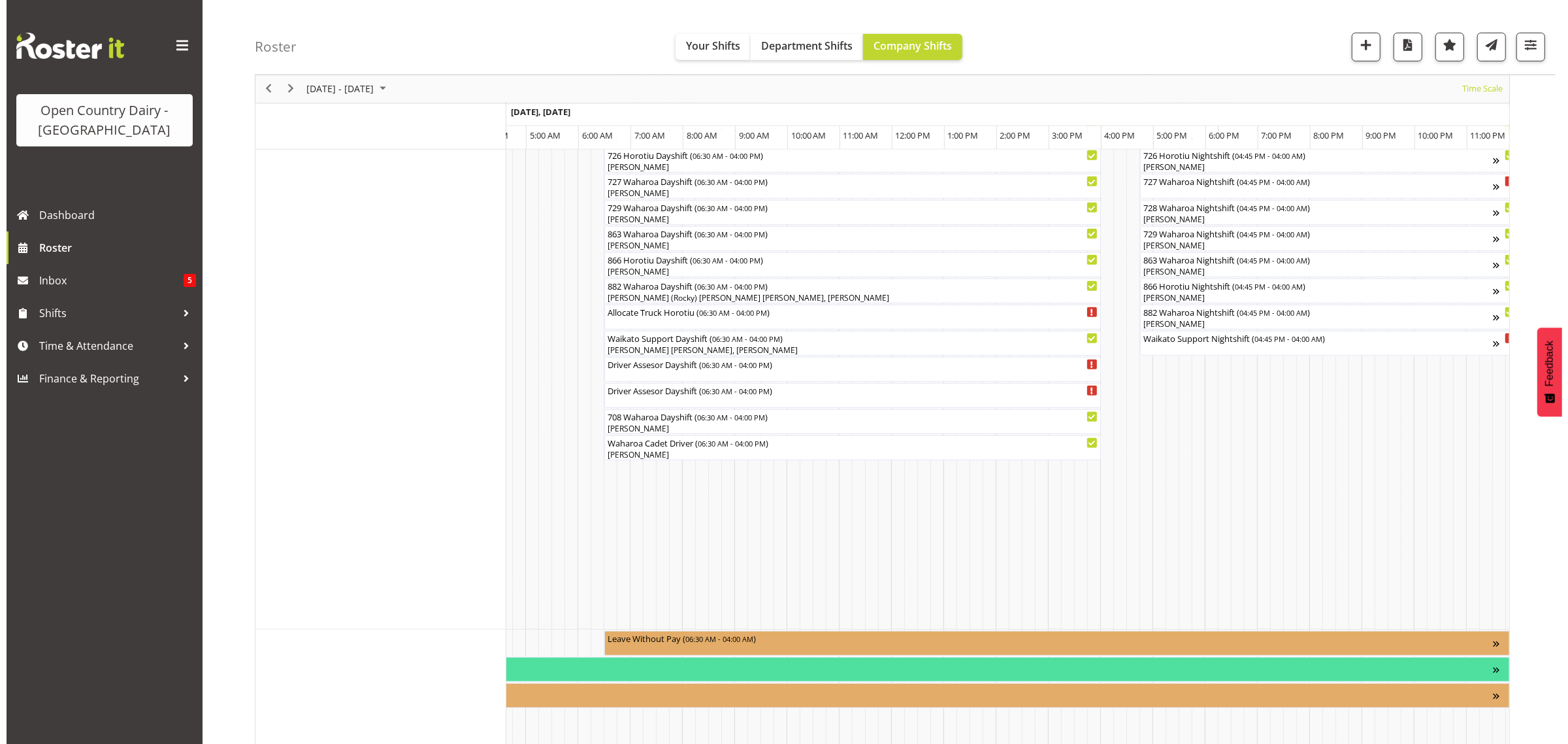
scroll to position [899, 0]
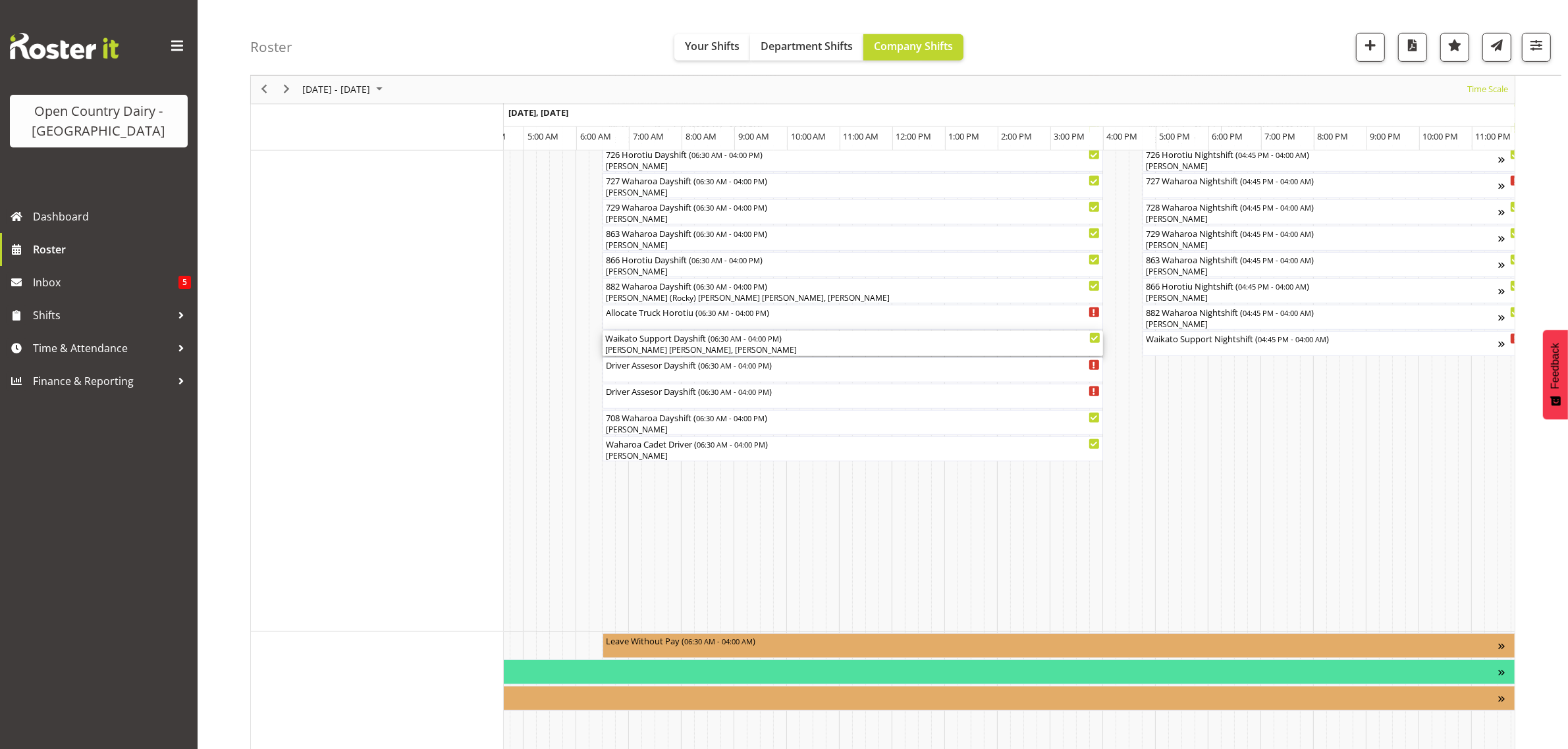
click at [662, 350] on div "[PERSON_NAME] [PERSON_NAME], [PERSON_NAME]" at bounding box center [853, 350] width 495 height 12
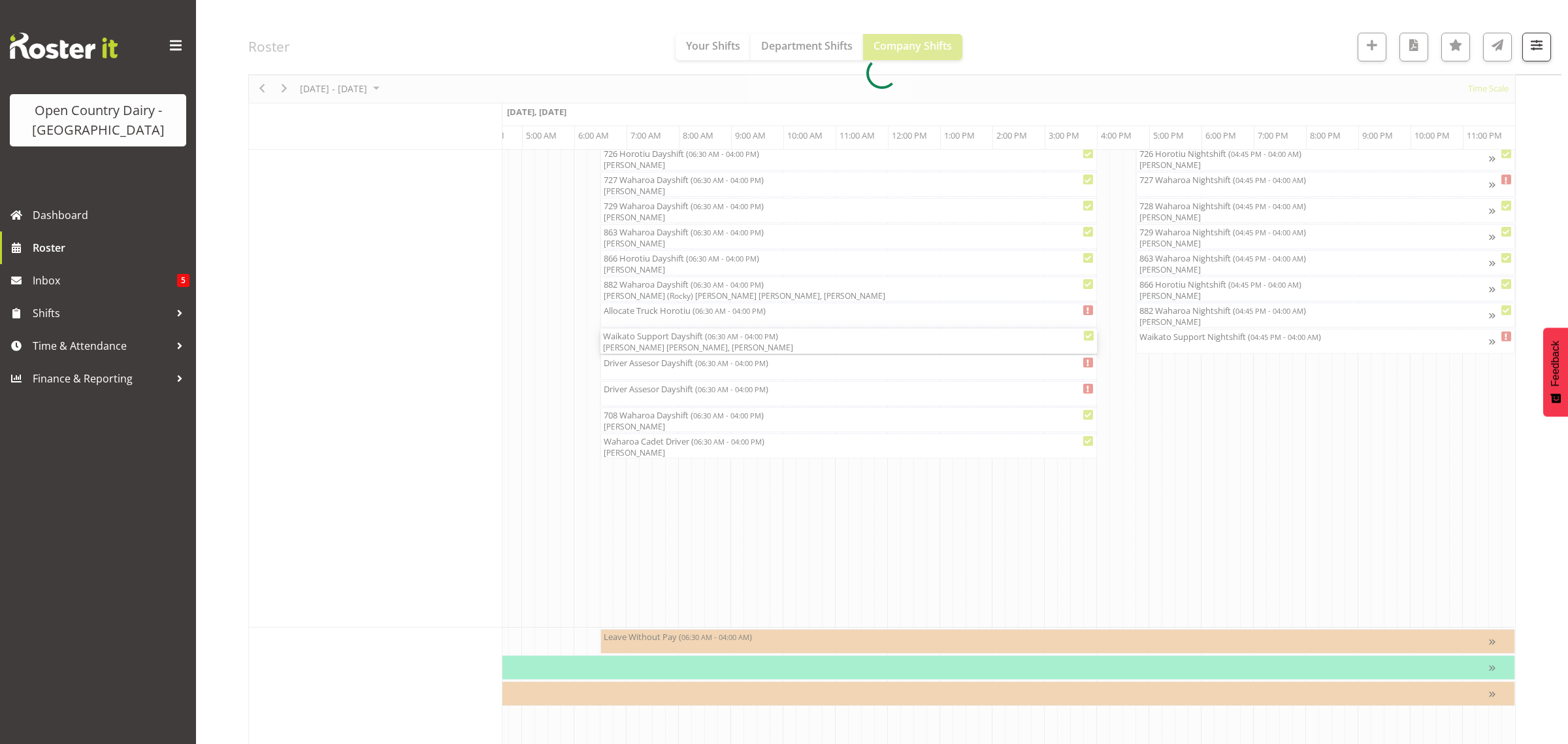
select select "9052"
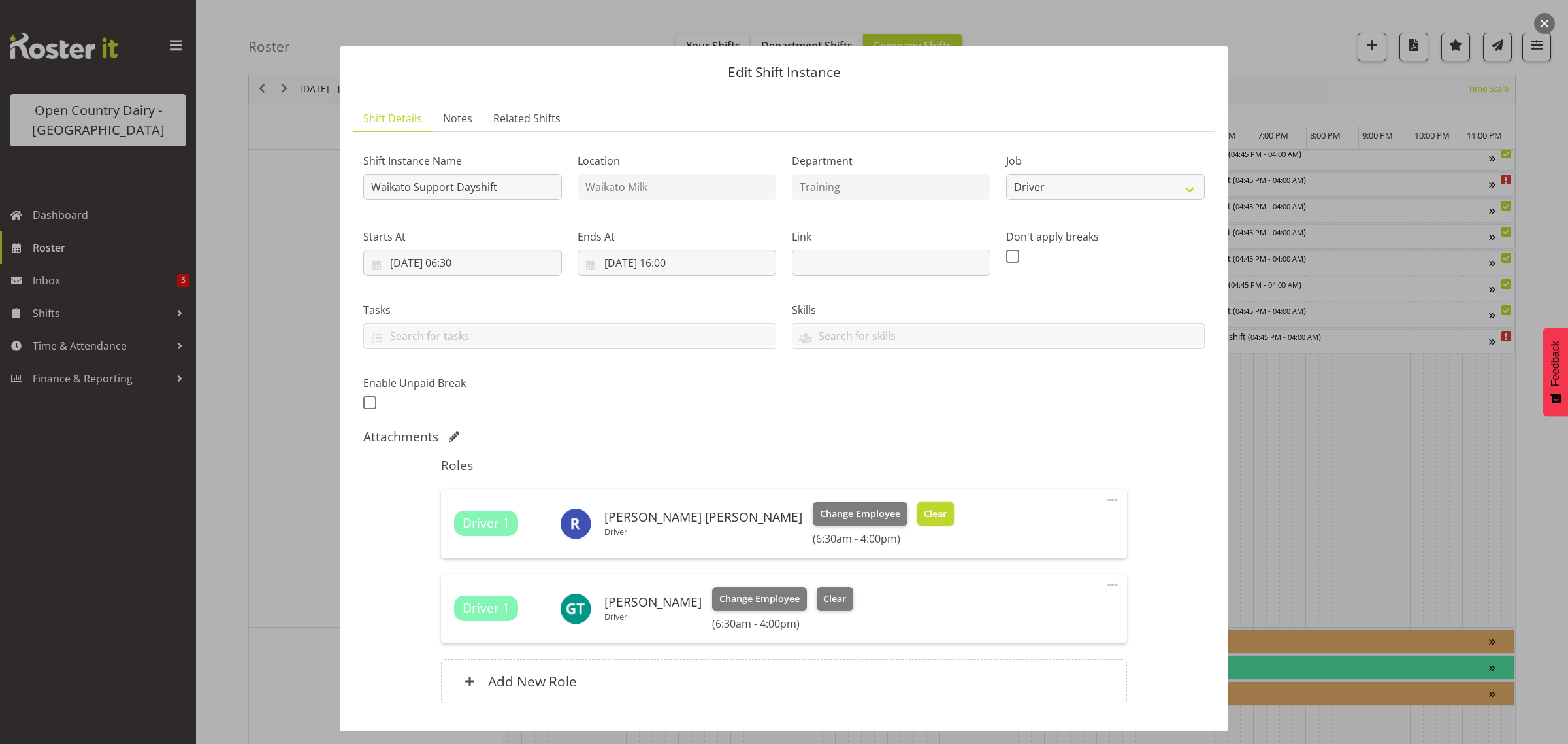
click at [924, 509] on span "Clear" at bounding box center [935, 513] width 23 height 14
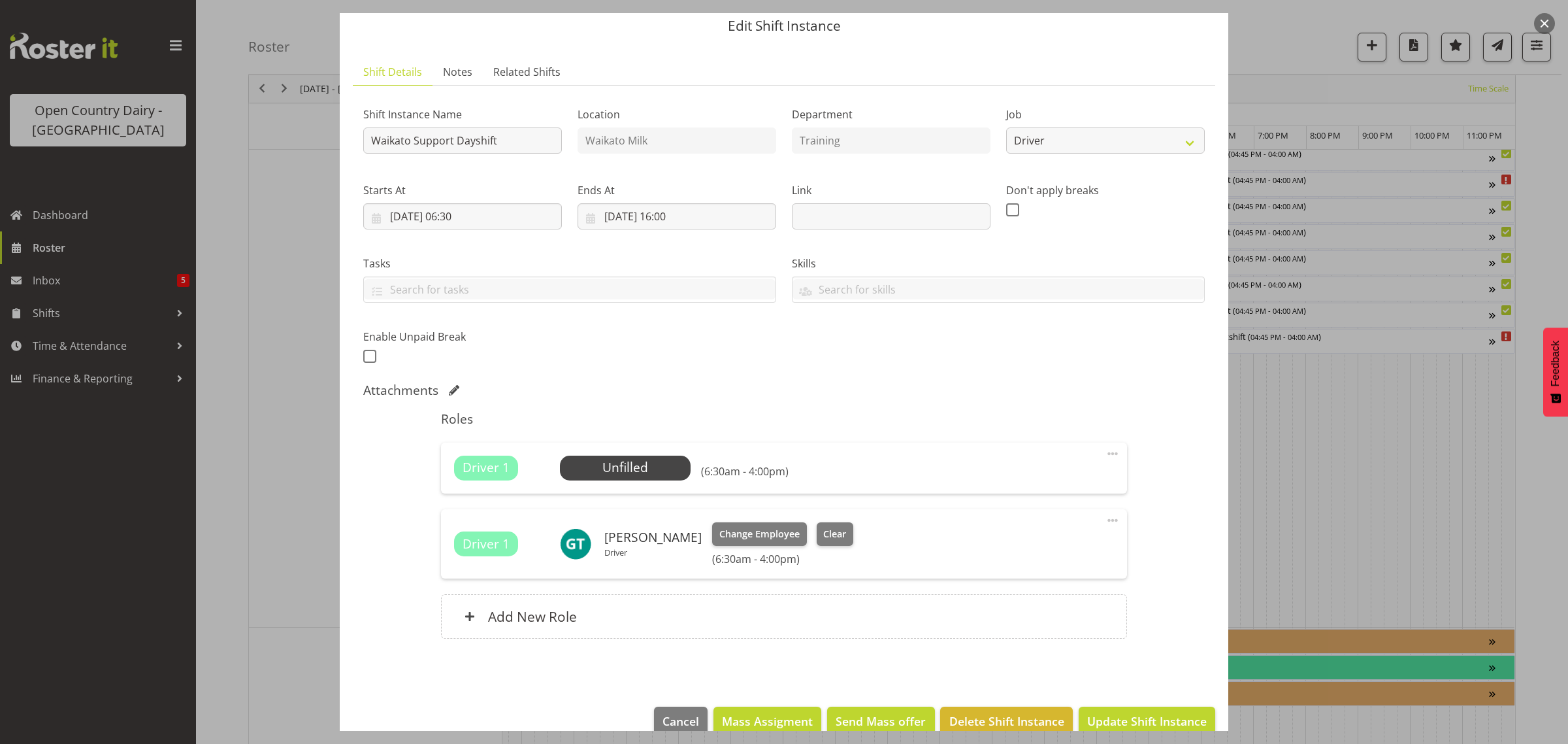
scroll to position [70, 0]
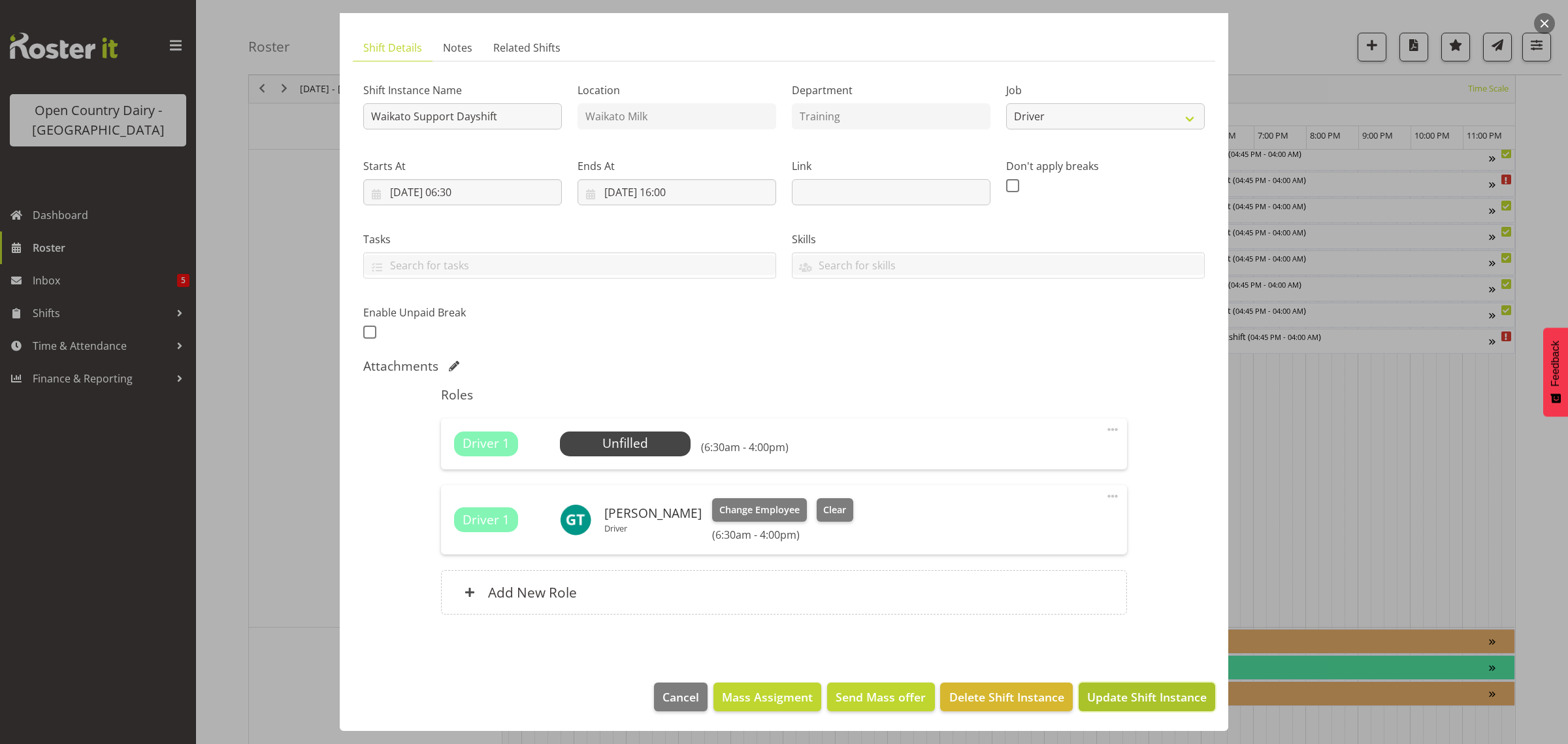
click at [1113, 690] on span "Update Shift Instance" at bounding box center [1147, 697] width 120 height 17
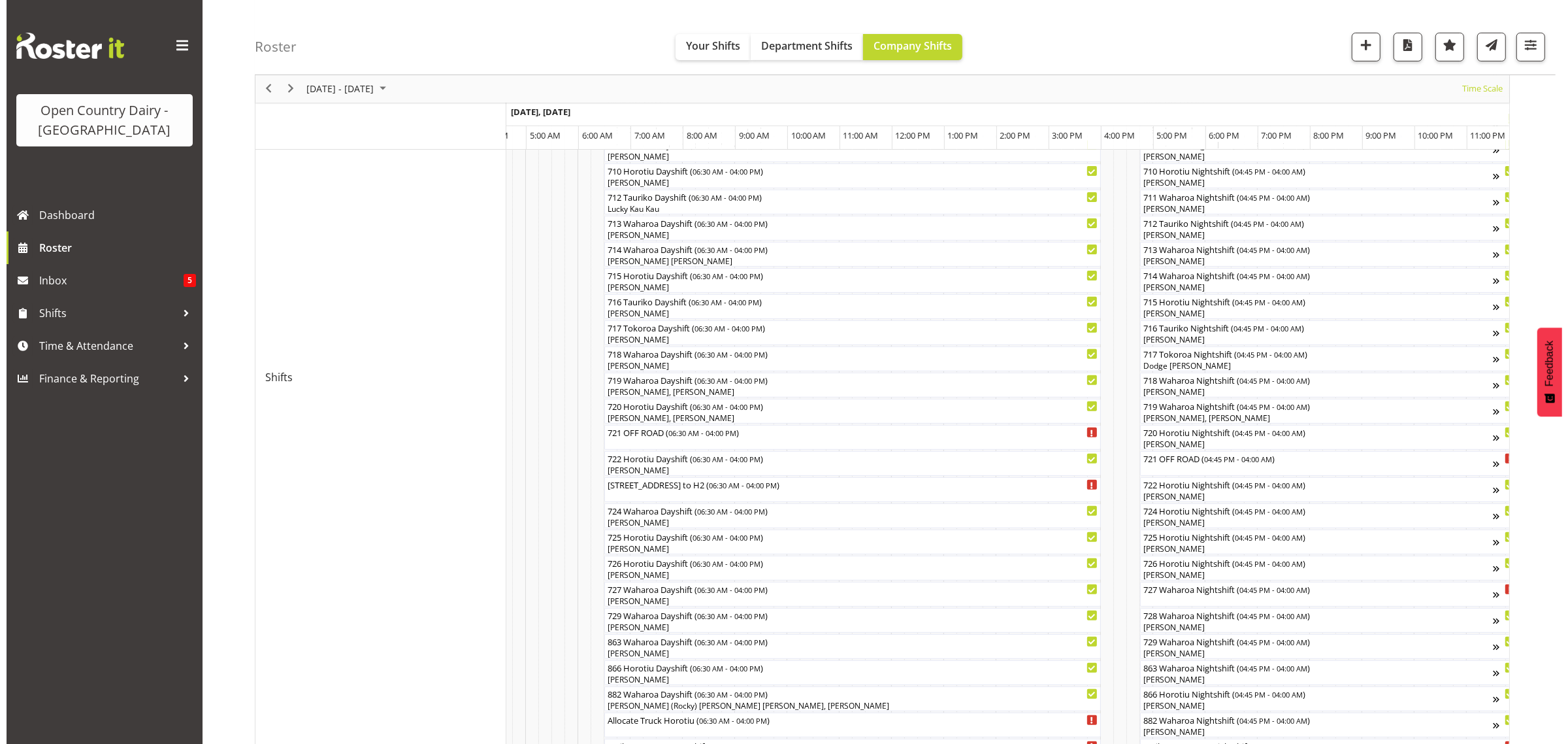
scroll to position [409, 0]
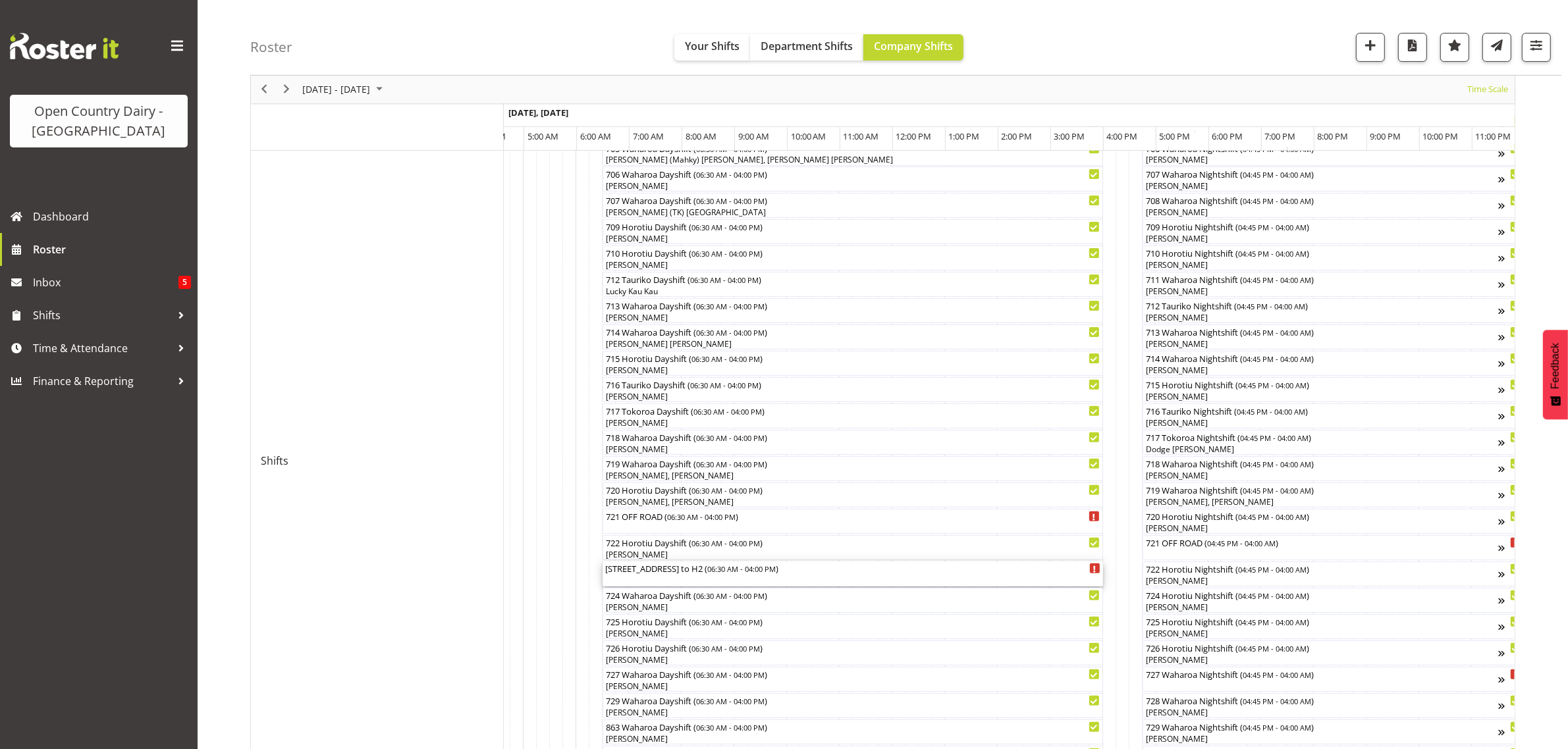
click at [646, 578] on div "[STREET_ADDRESS] to H2 ( 06:30 AM - 04:00 PM )" at bounding box center [853, 574] width 495 height 25
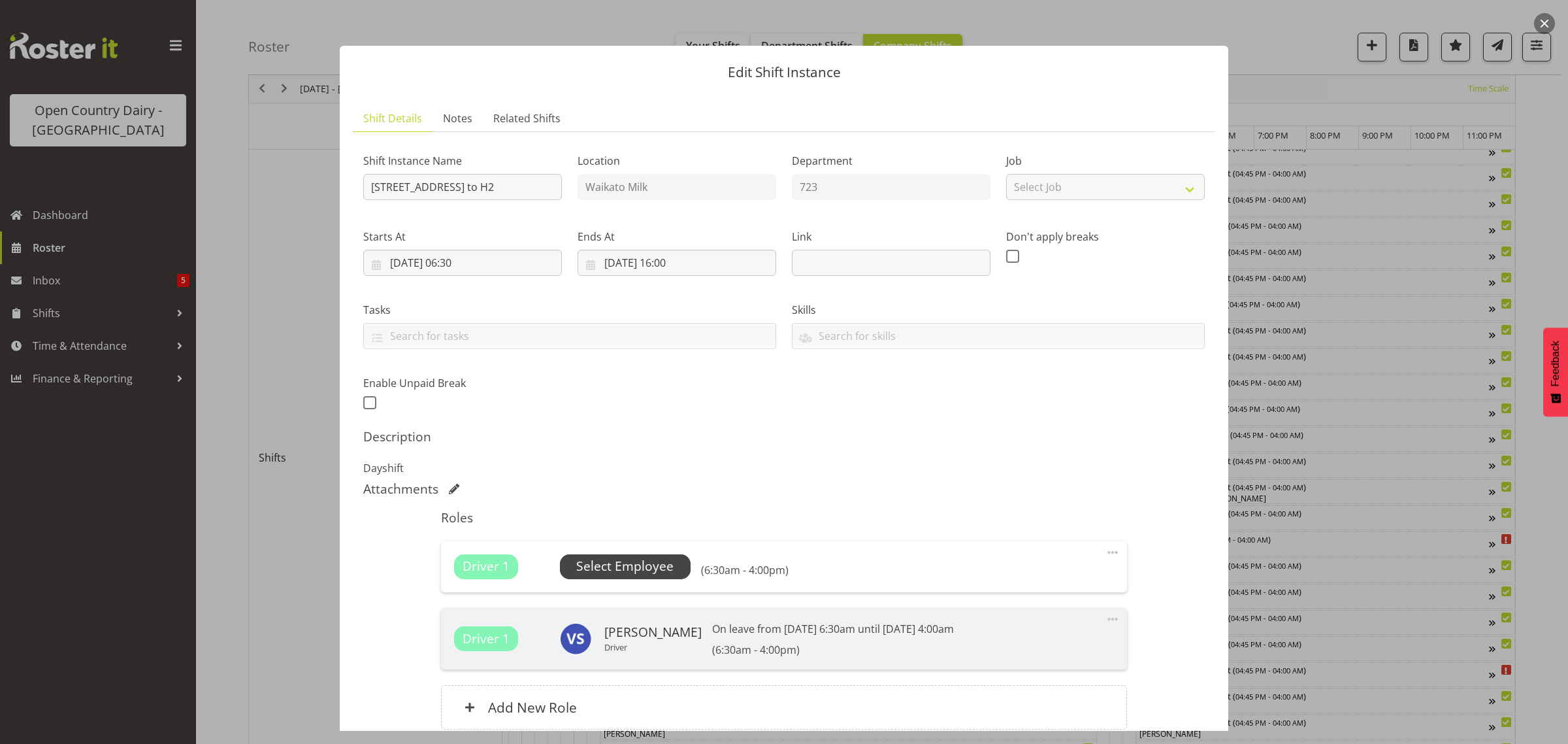
click at [638, 565] on span "Select Employee" at bounding box center [625, 566] width 98 height 19
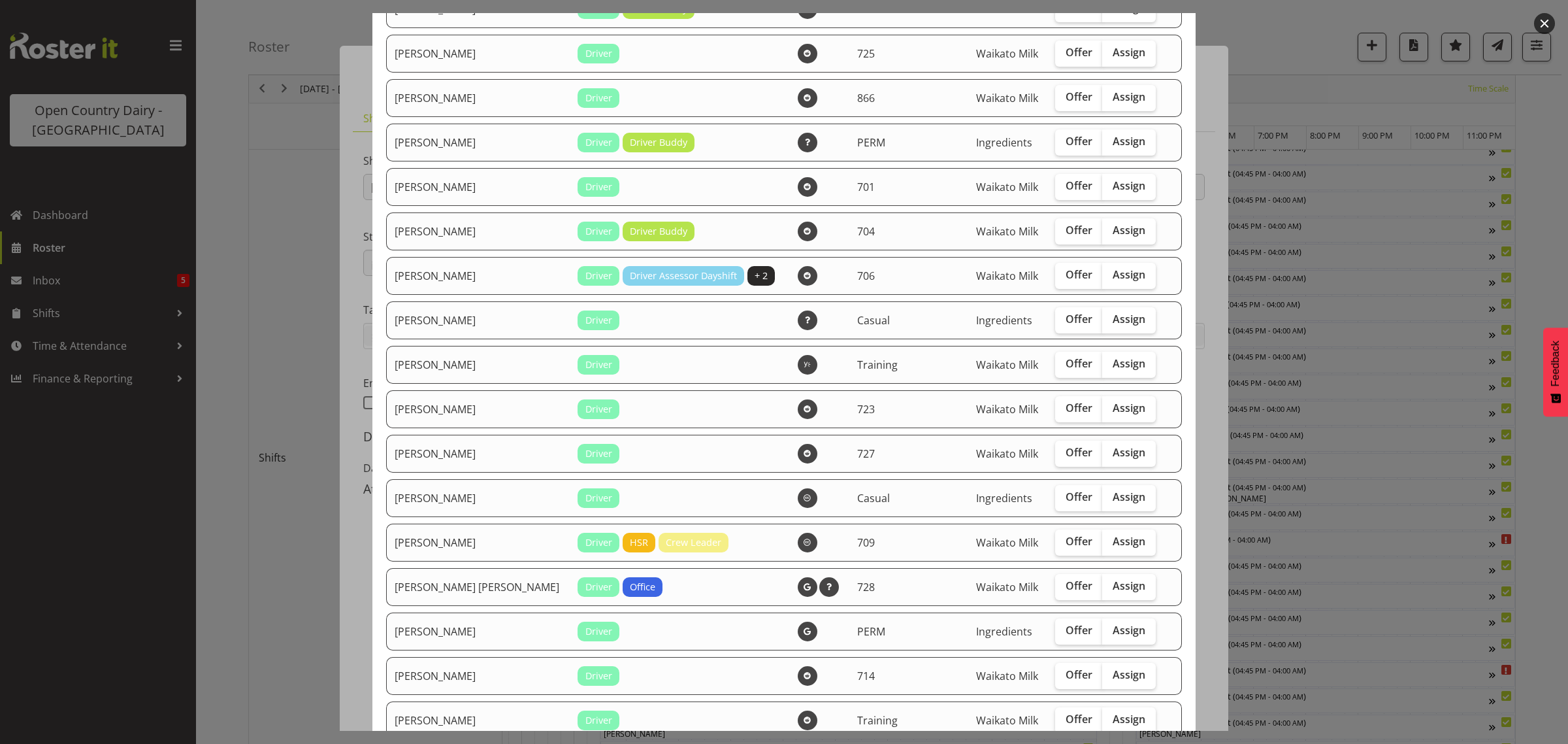
scroll to position [830, 0]
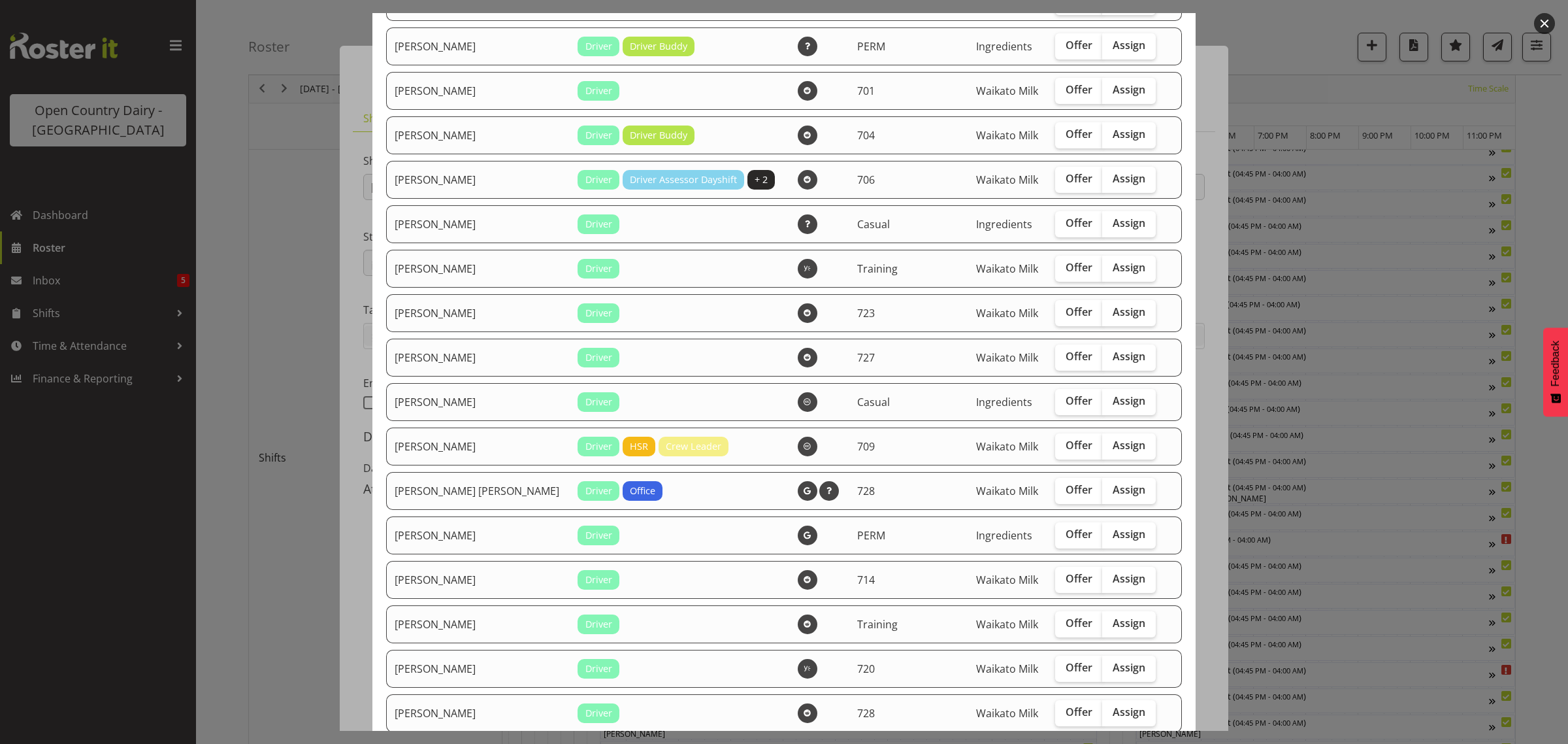
click at [1113, 483] on span "Assign" at bounding box center [1129, 489] width 33 height 13
click at [1103, 486] on input "Assign" at bounding box center [1106, 490] width 8 height 8
checkbox input "true"
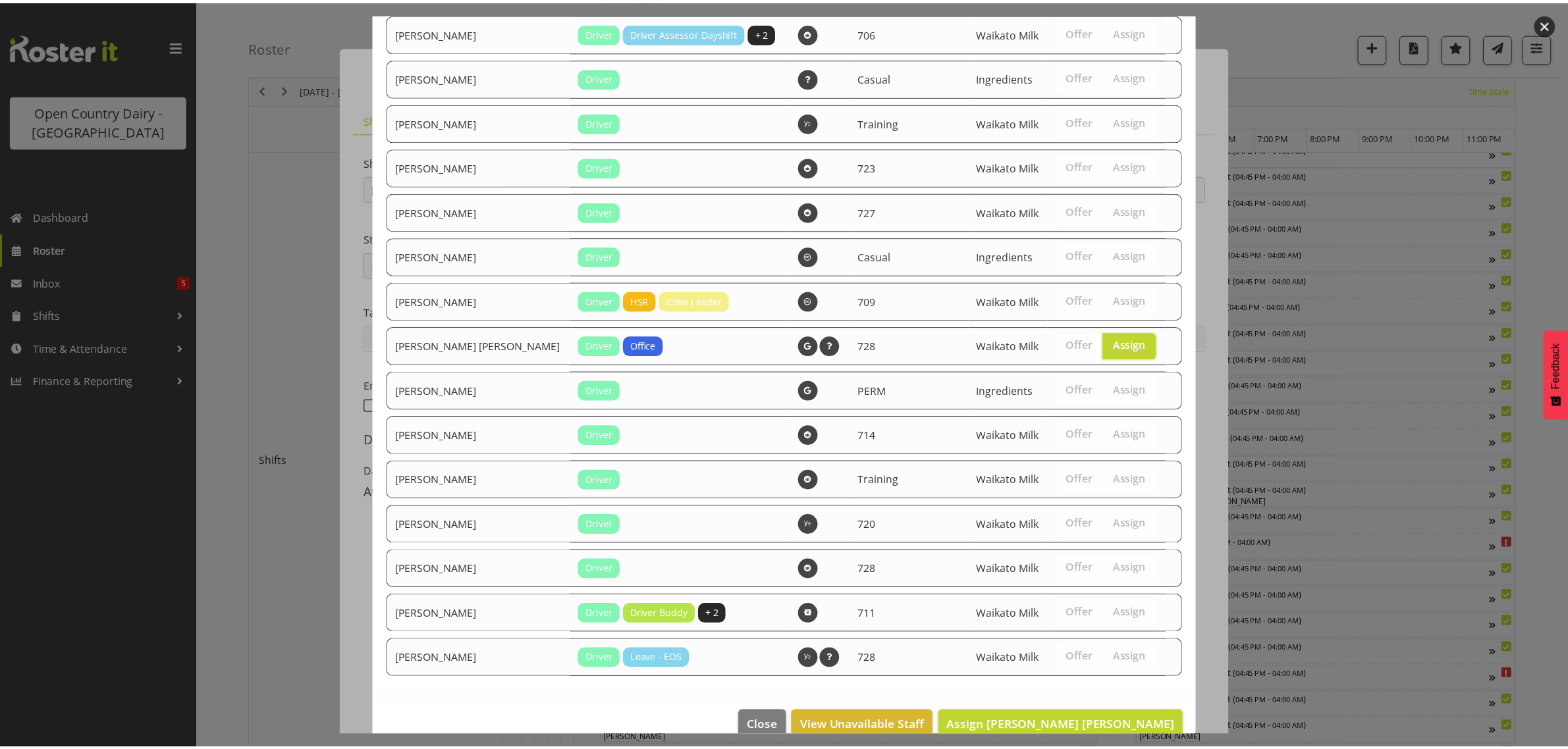
scroll to position [1019, 0]
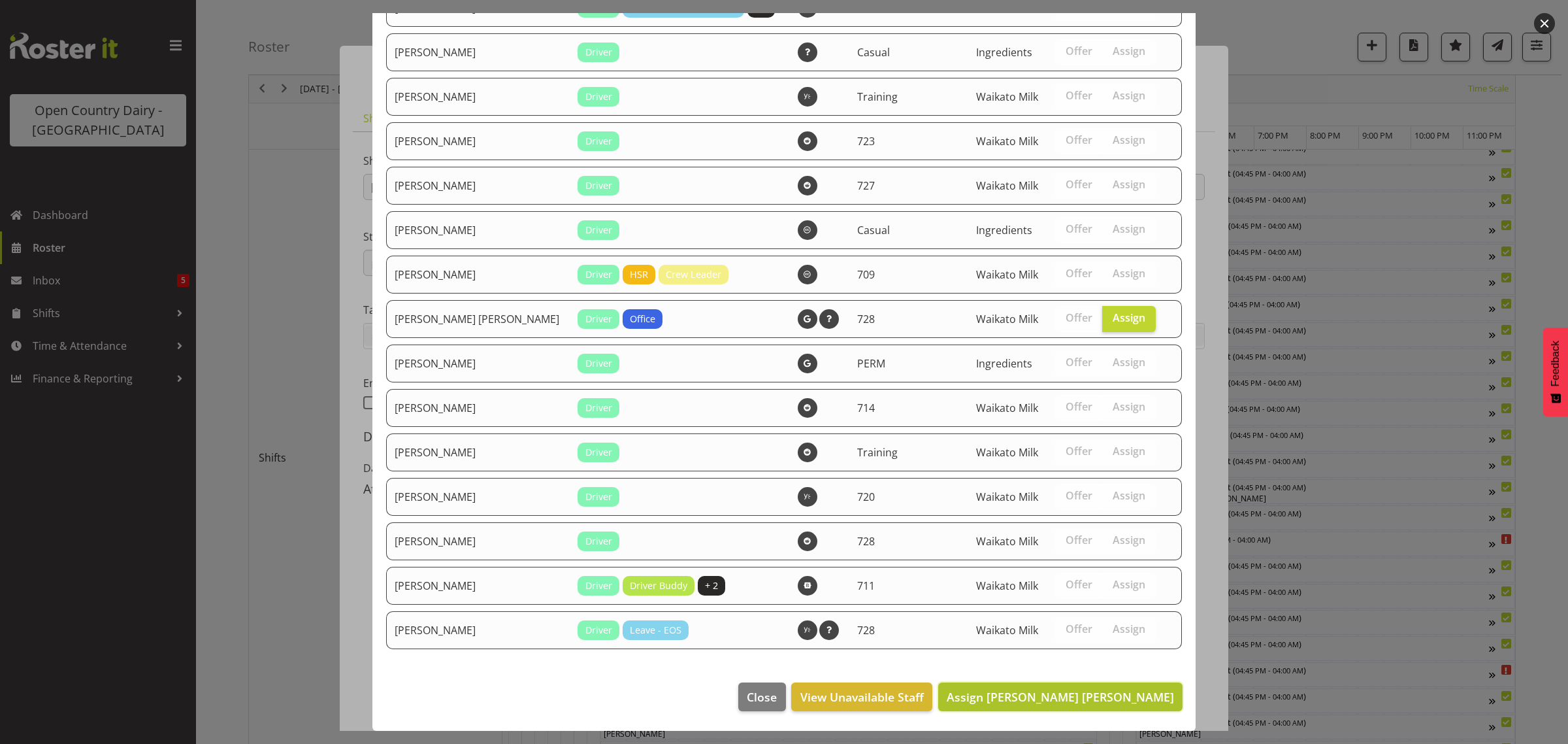
click at [1093, 684] on button "Assign [PERSON_NAME] [PERSON_NAME]" at bounding box center [1060, 697] width 244 height 29
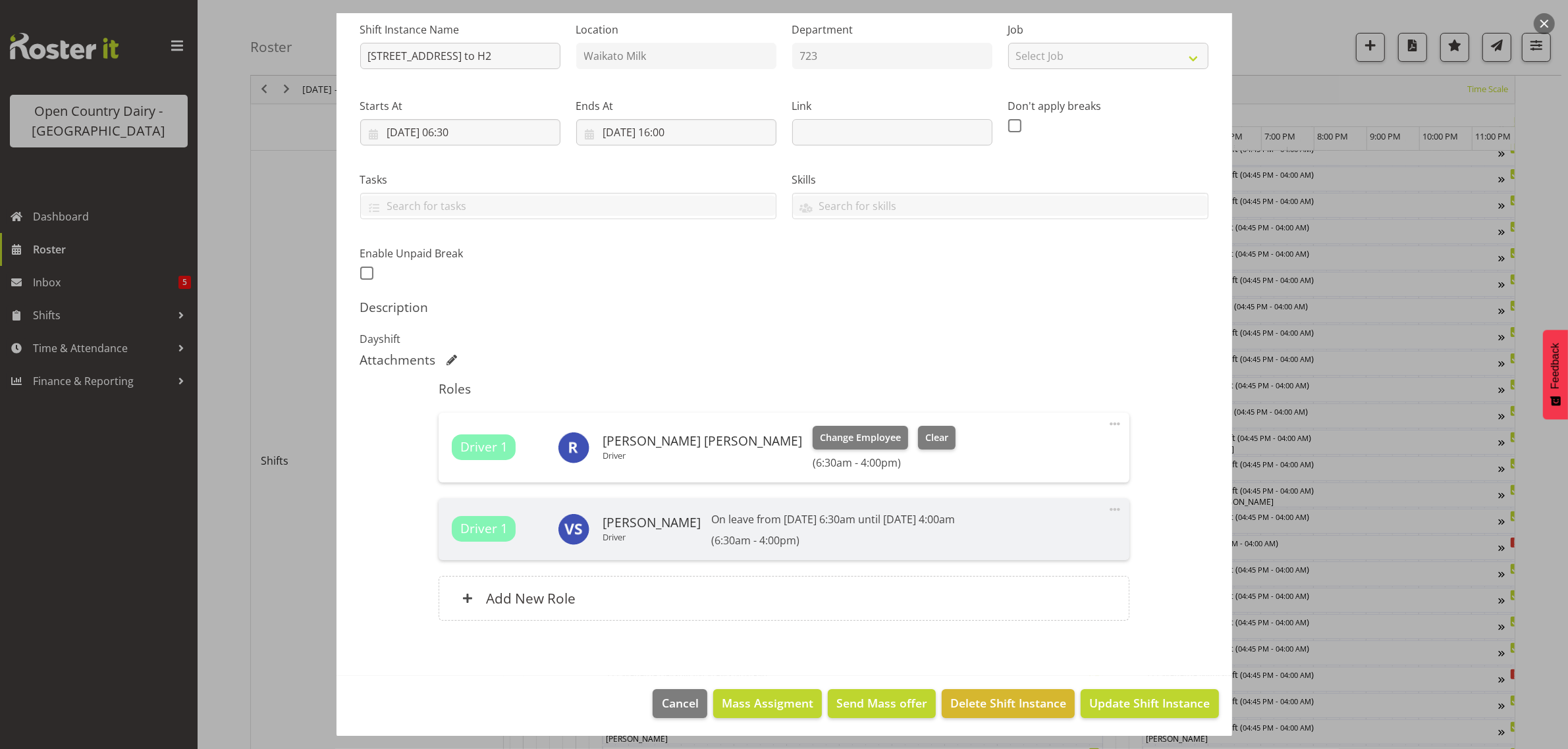
scroll to position [133, 0]
click at [1137, 696] on span "Update Shift Instance" at bounding box center [1150, 702] width 120 height 17
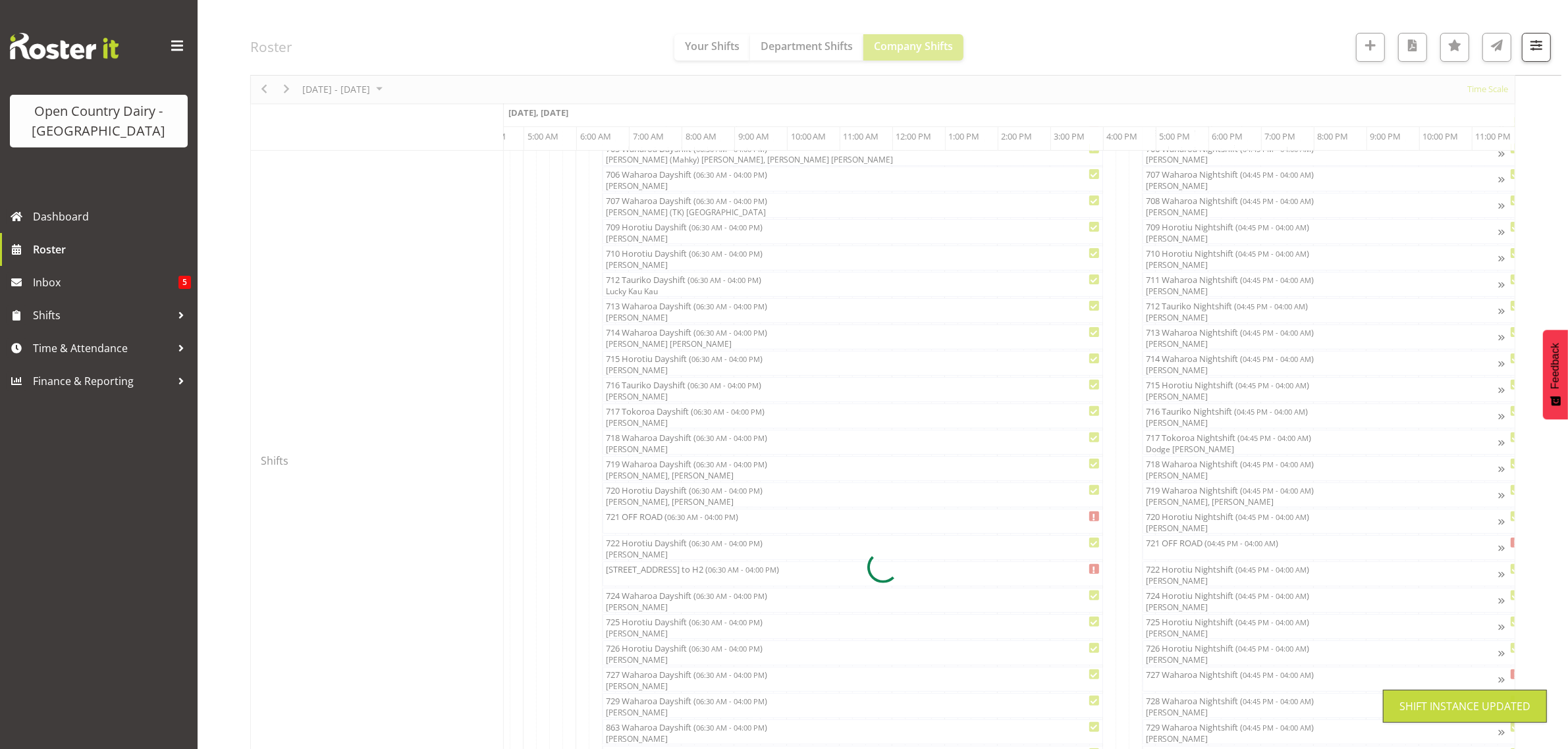
scroll to position [0, 0]
